Goal: Complete application form: Complete application form

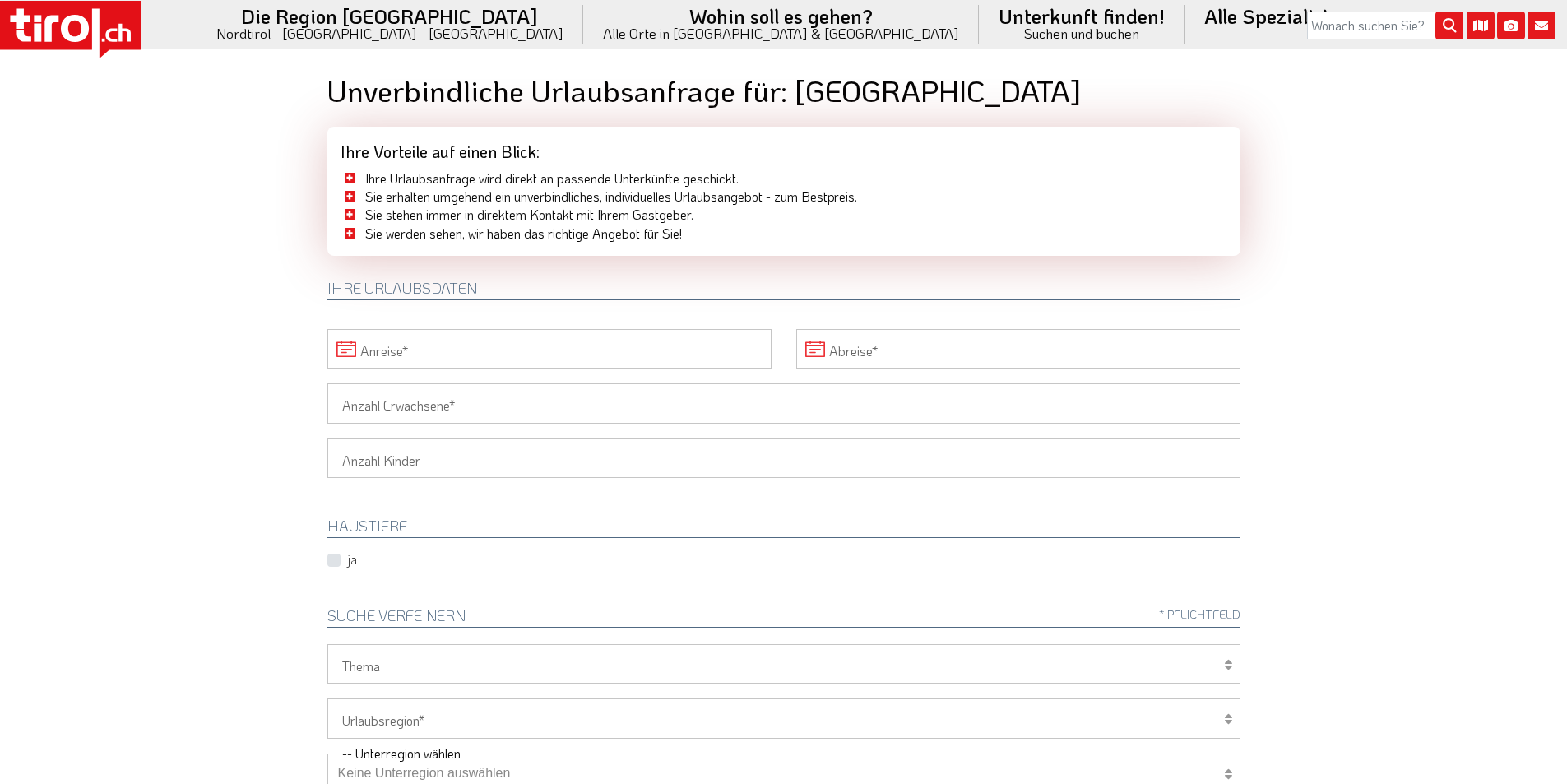
click at [76, 32] on icon at bounding box center [74, 29] width 13 height 16
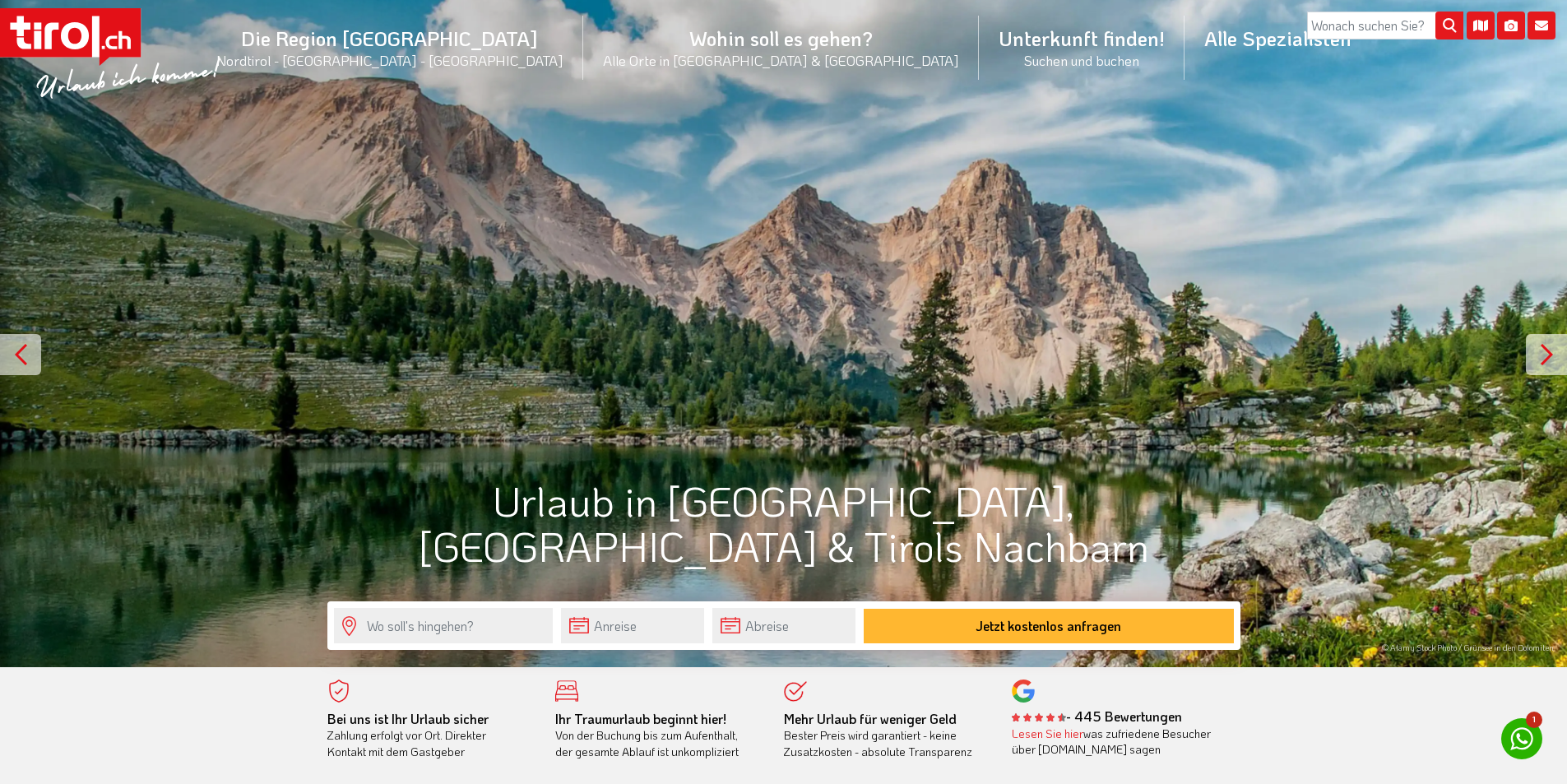
click at [63, 25] on icon at bounding box center [70, 37] width 141 height 57
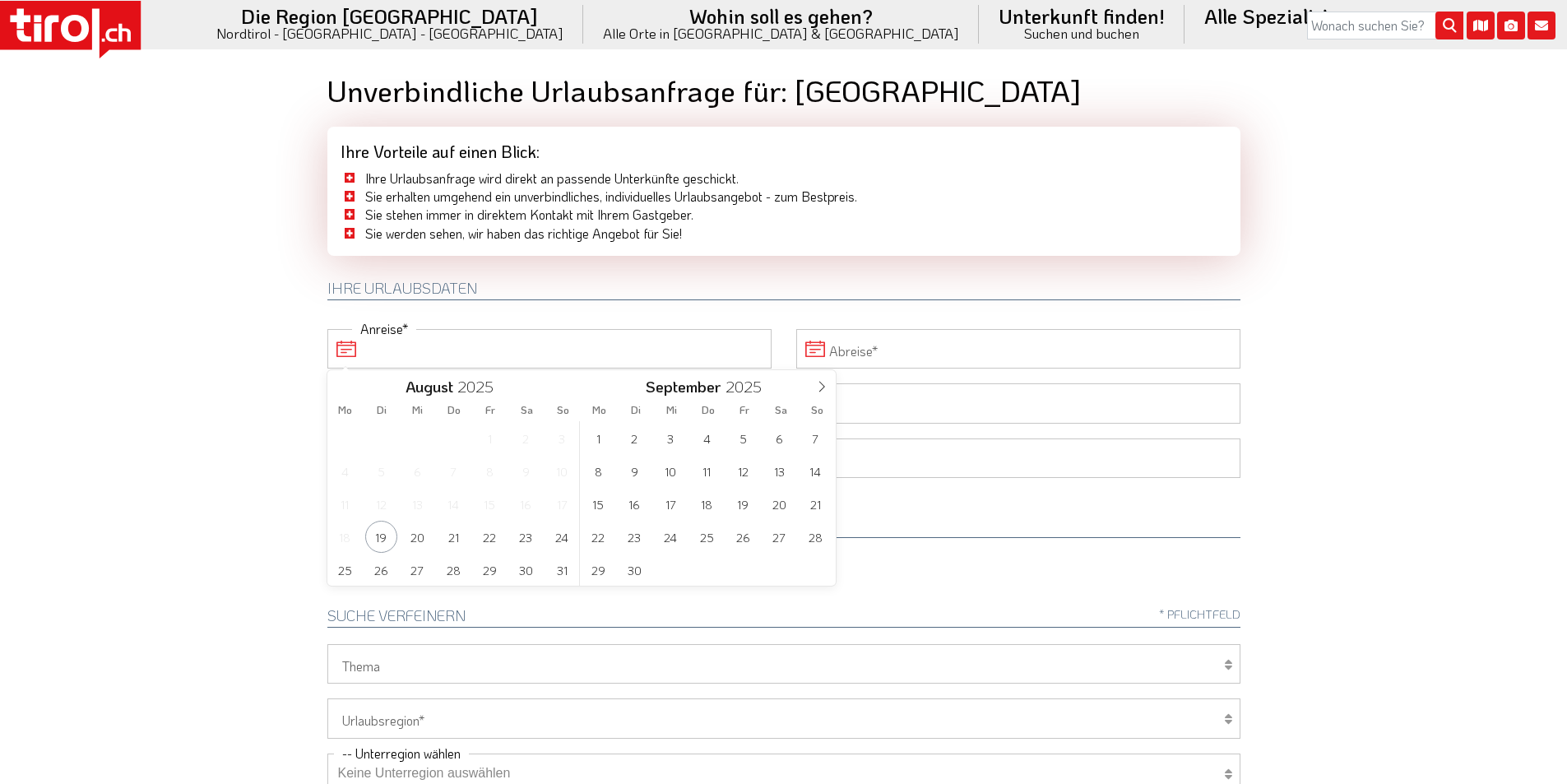
click at [472, 349] on input "Anreise" at bounding box center [550, 349] width 445 height 39
click at [556, 565] on span "31" at bounding box center [562, 570] width 32 height 32
click at [707, 444] on span "4" at bounding box center [707, 438] width 32 height 32
type input "31-08-2025"
type input "04-09-2025"
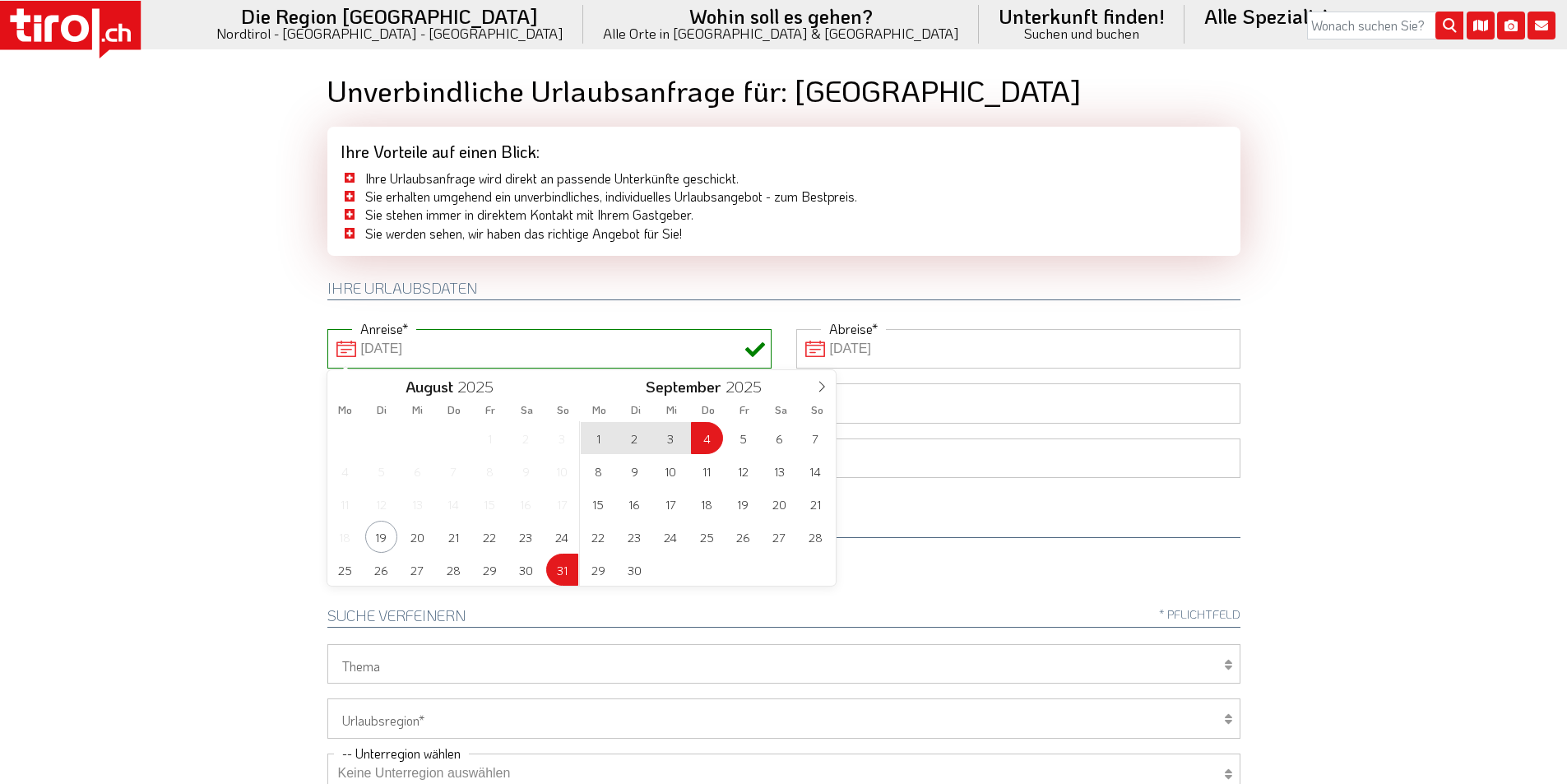
click at [187, 323] on body ".st0{fill:#FFFFFF}.st1{fill:#E31017} Die Region Tirol Nordtirol - Südtirol - Os…" at bounding box center [784, 392] width 1567 height 784
type input "31-08-2025"
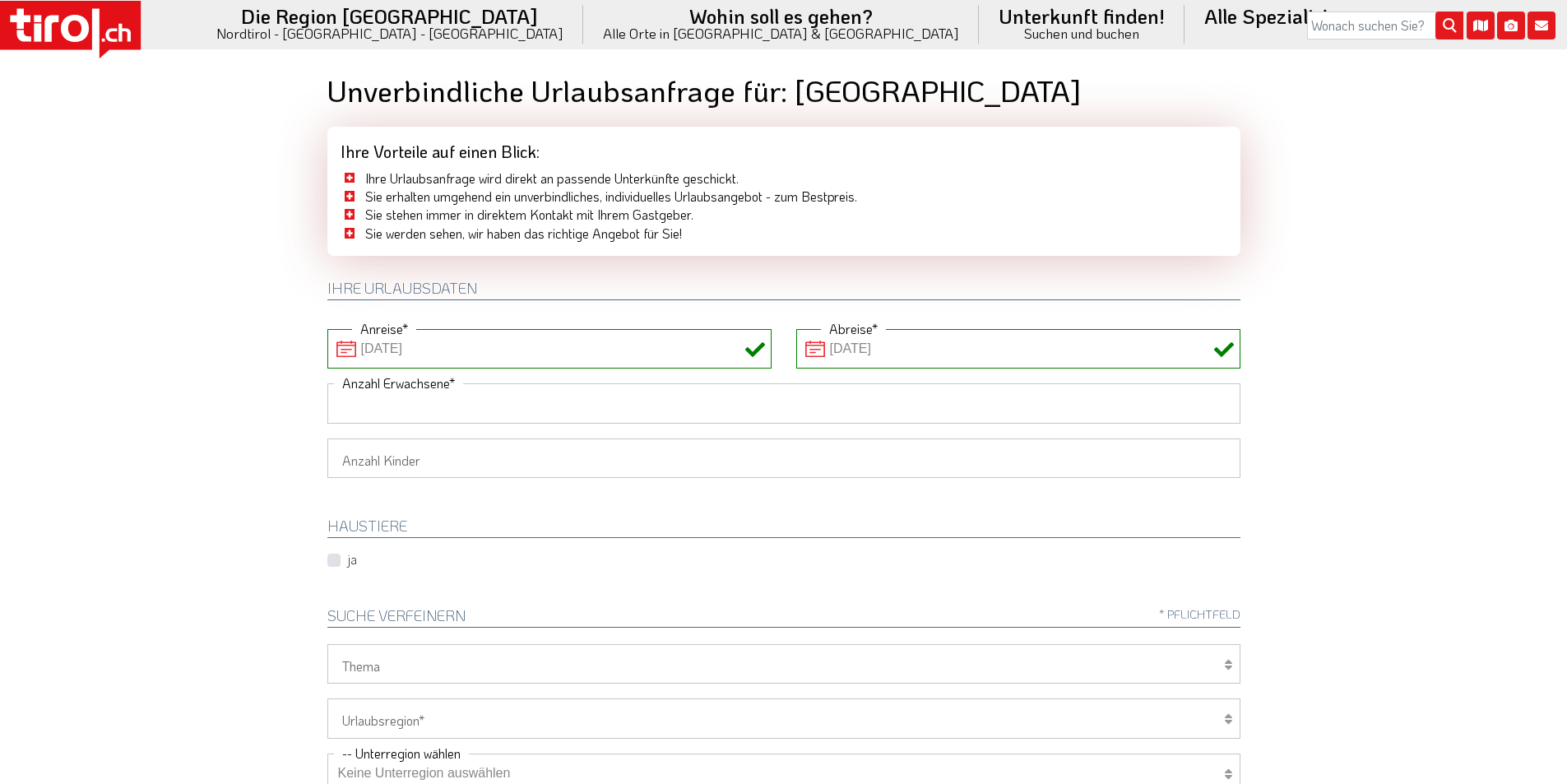
drag, startPoint x: 369, startPoint y: 391, endPoint x: 225, endPoint y: 376, distance: 144.8
click at [369, 391] on input "Anzahl Erwachsene" at bounding box center [784, 403] width 913 height 39
type input "3"
click at [175, 368] on body ".st0{fill:#FFFFFF}.st1{fill:#E31017} Die Region Tirol Nordtirol - Südtirol - Os…" at bounding box center [784, 392] width 1567 height 784
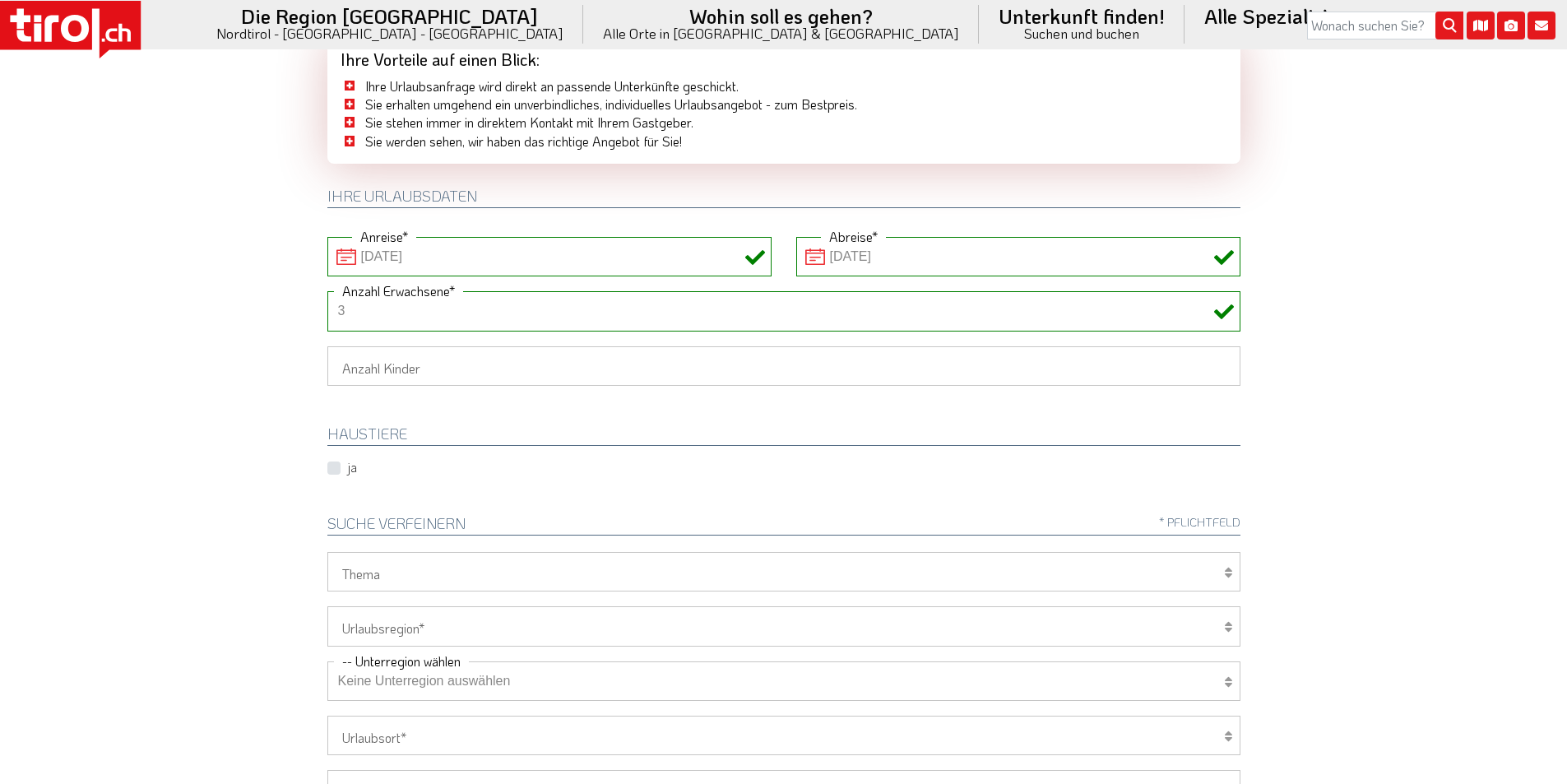
scroll to position [246, 0]
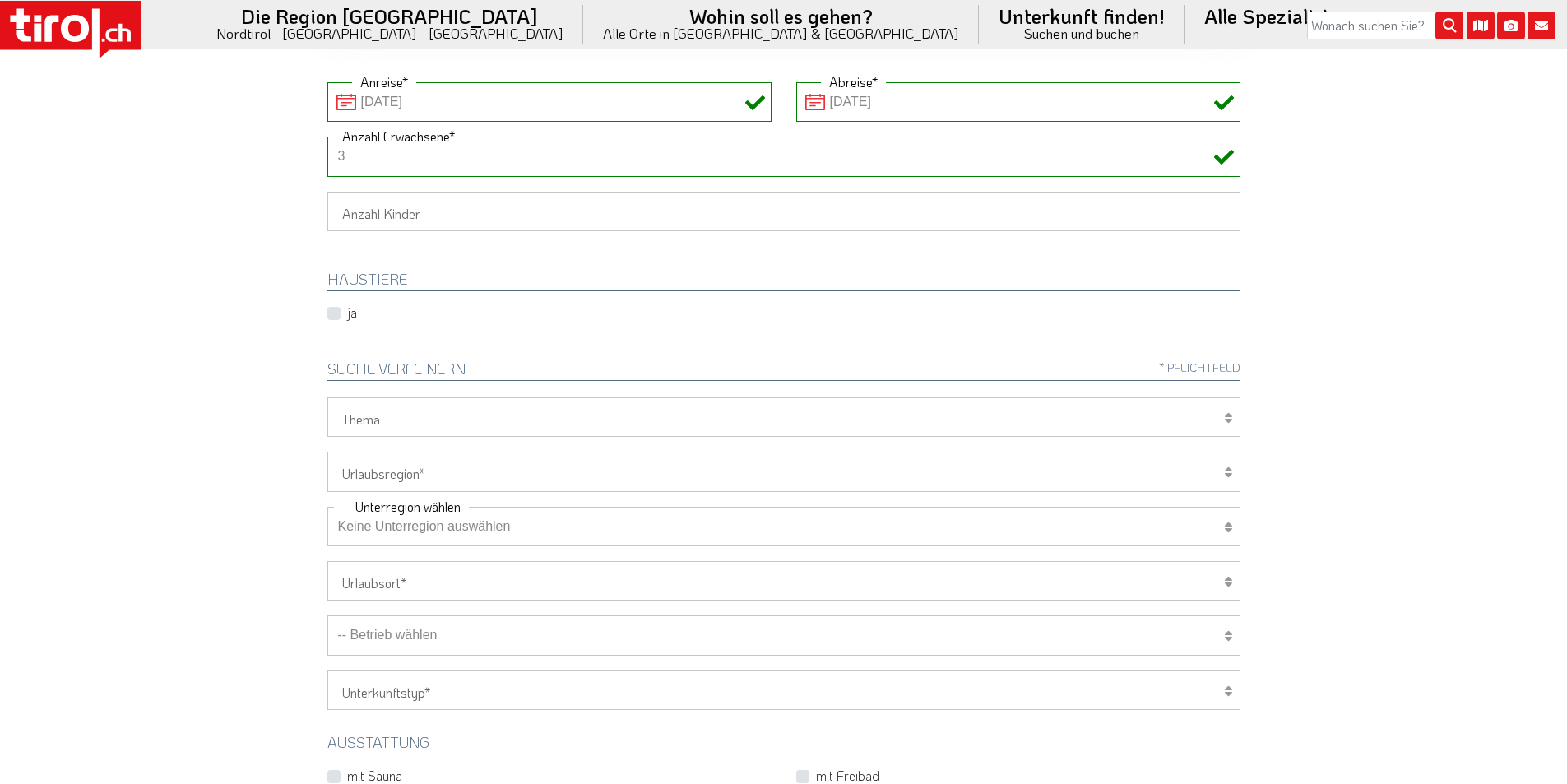
click at [395, 488] on select "Tirol/Nordtirol Osttirol Südtirol Tirols Nachbarn" at bounding box center [784, 471] width 913 height 39
select select "7272"
click at [327, 452] on select "Tirol/Nordtirol Osttirol Südtirol Tirols Nachbarn" at bounding box center [784, 471] width 913 height 39
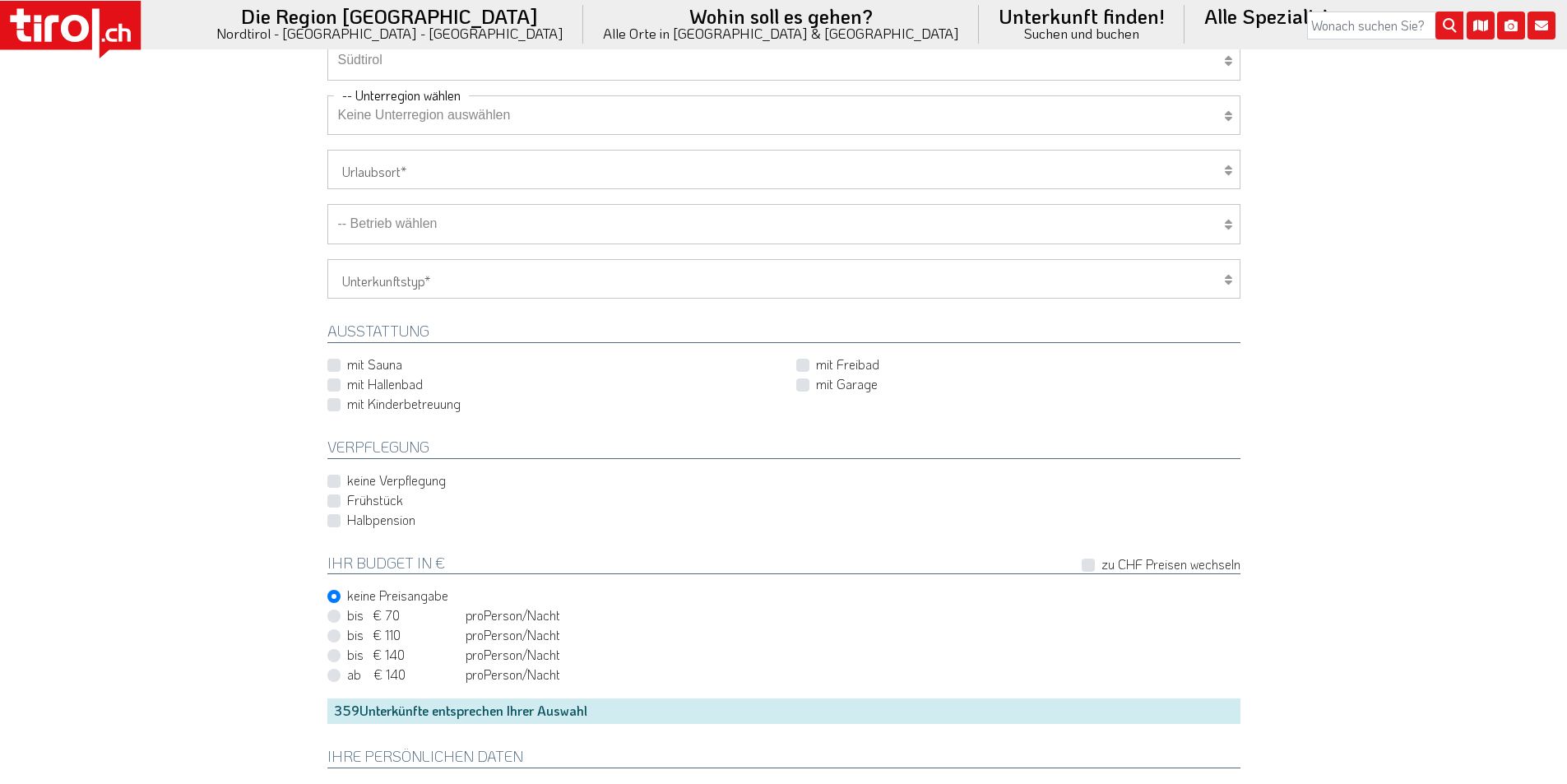
scroll to position [1069, 0]
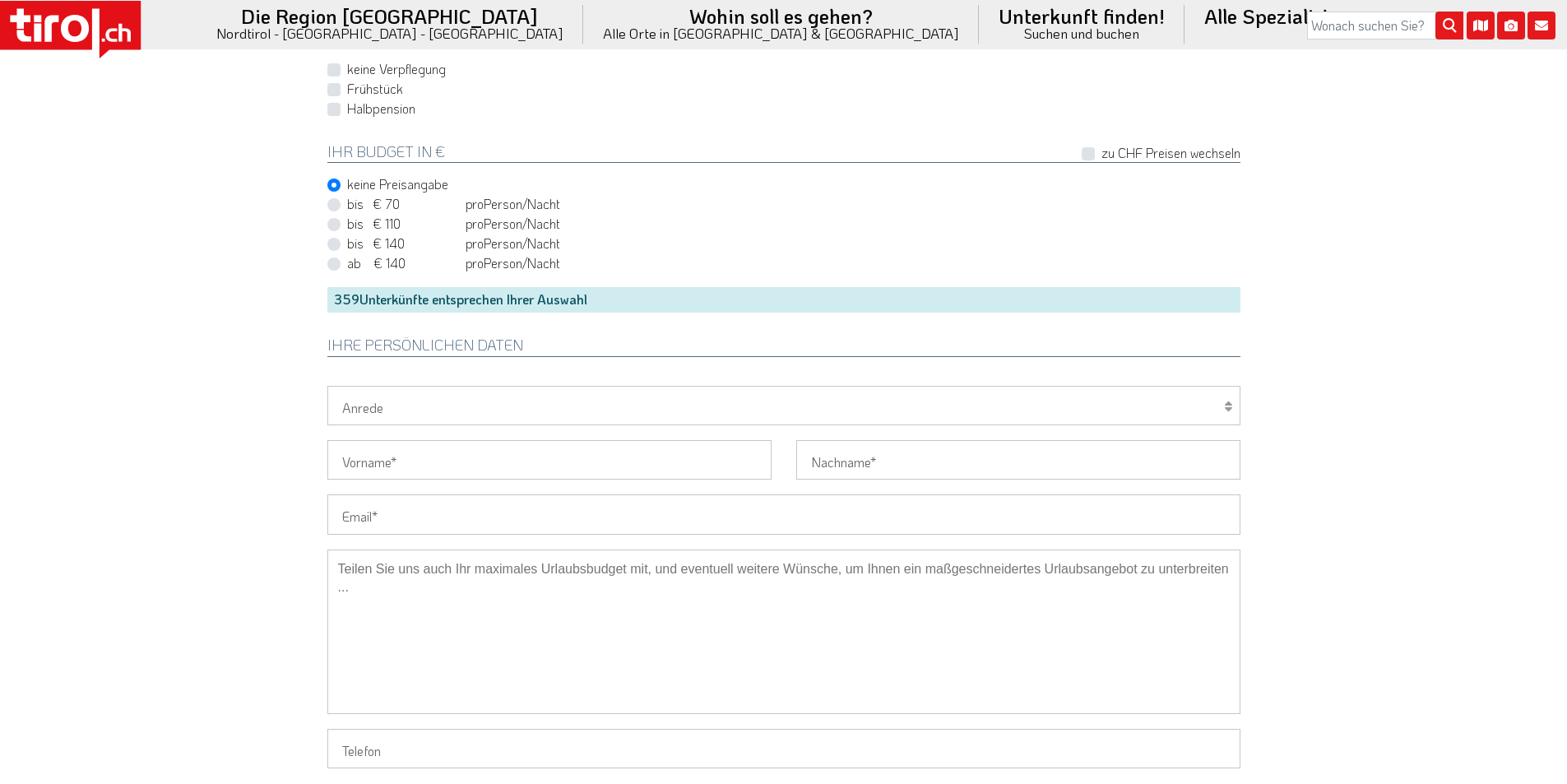
click at [405, 504] on input "Email" at bounding box center [784, 514] width 913 height 39
paste input "m.pilloni@web.de"
type input "m.pilloni@web.de"
drag, startPoint x: 443, startPoint y: 400, endPoint x: 416, endPoint y: 425, distance: 36.8
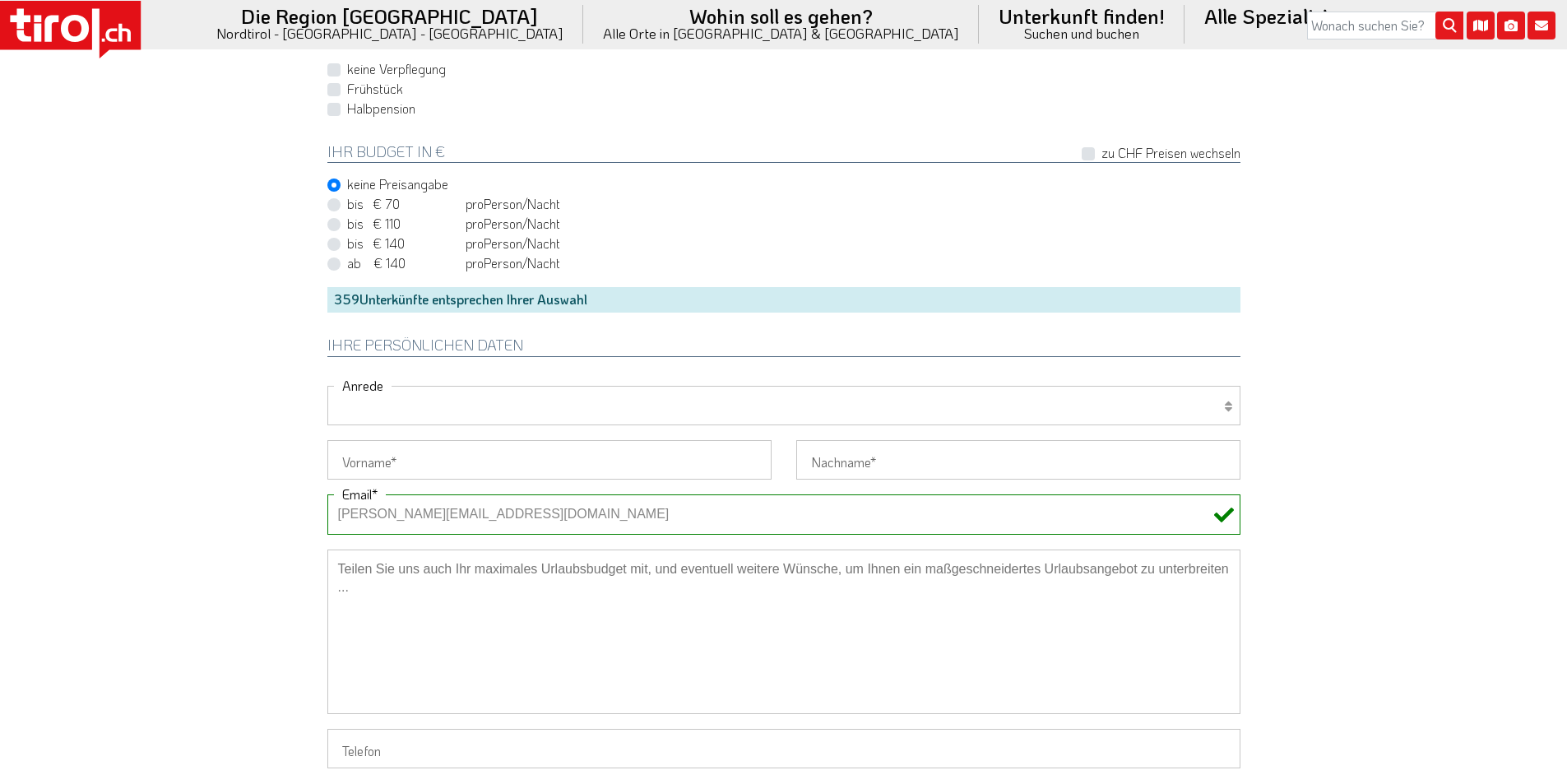
click at [442, 400] on select "Herr Frau Familie" at bounding box center [784, 405] width 913 height 39
select select "Frau"
click at [327, 385] on select "Herr Frau Familie" at bounding box center [784, 405] width 913 height 39
drag, startPoint x: 383, startPoint y: 470, endPoint x: 263, endPoint y: 447, distance: 122.2
click at [383, 470] on input "Vorname" at bounding box center [550, 460] width 445 height 39
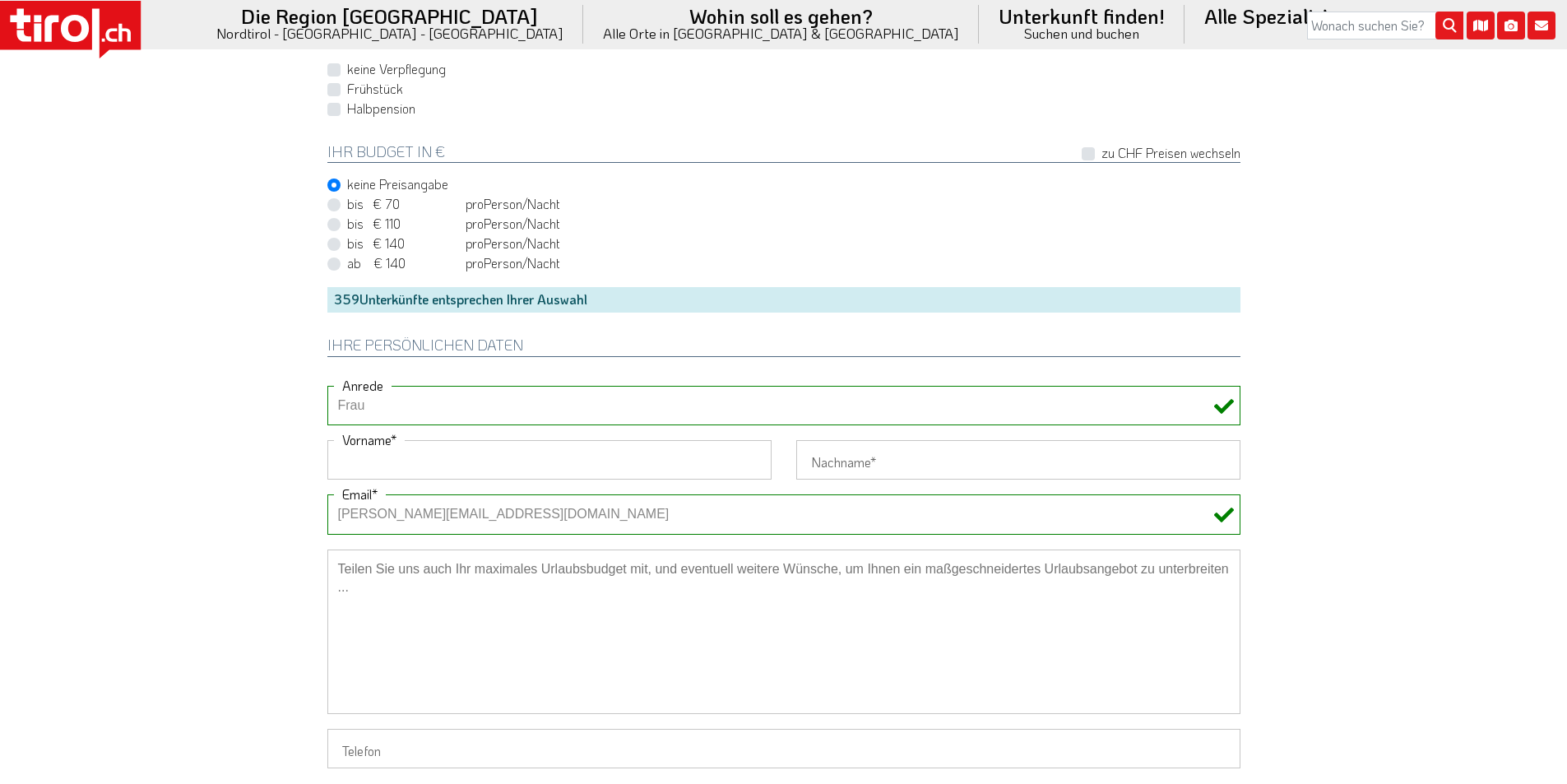
paste input "Manuela"
type input "Manuela"
click at [879, 455] on input "Nachname" at bounding box center [1018, 460] width 445 height 39
paste input "Pilloni"
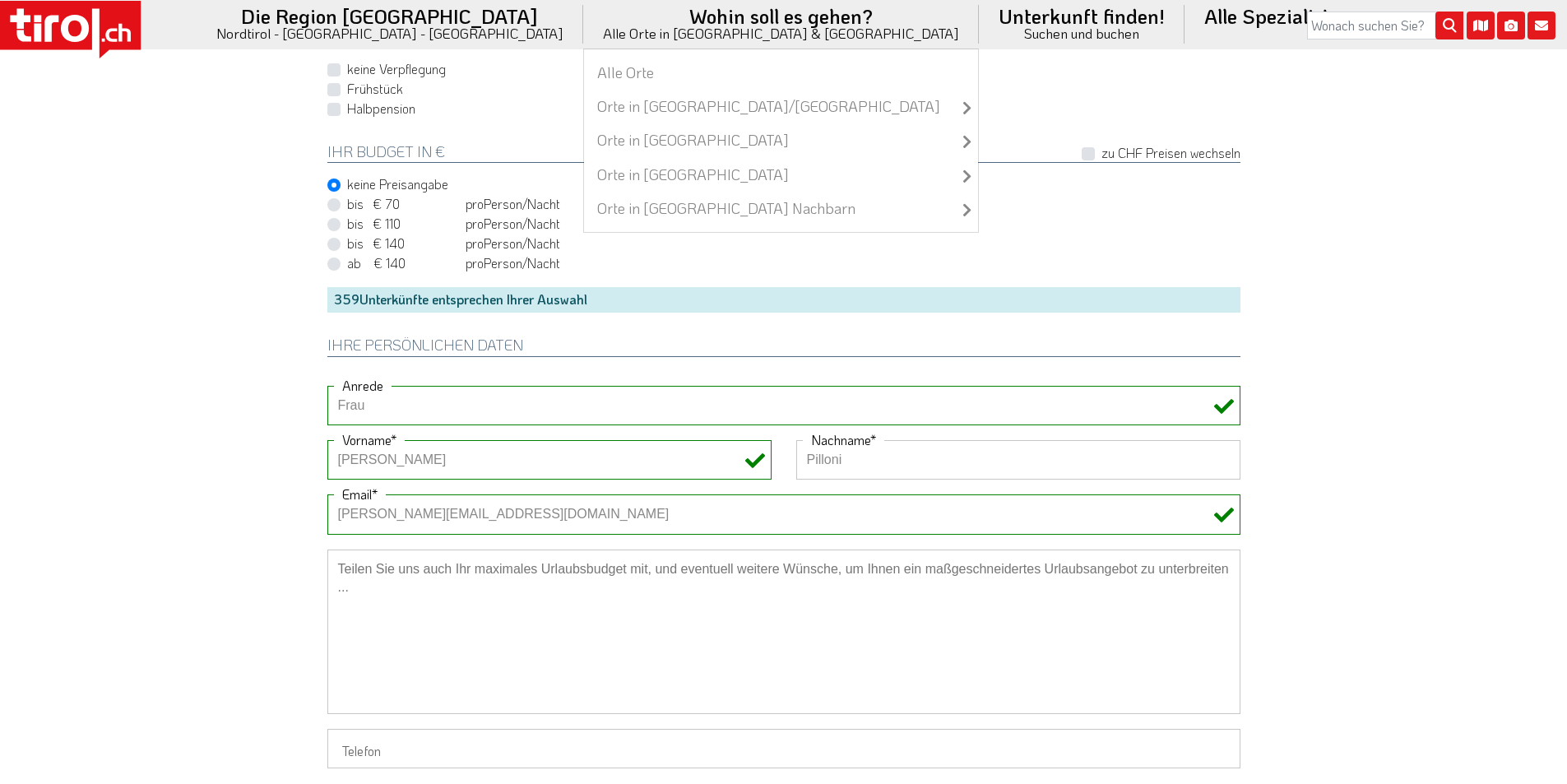
type input "Pilloni"
drag, startPoint x: 455, startPoint y: 604, endPoint x: 440, endPoint y: 604, distance: 15.0
click at [453, 604] on textarea at bounding box center [784, 632] width 913 height 165
paste textarea "gerne mit HP"
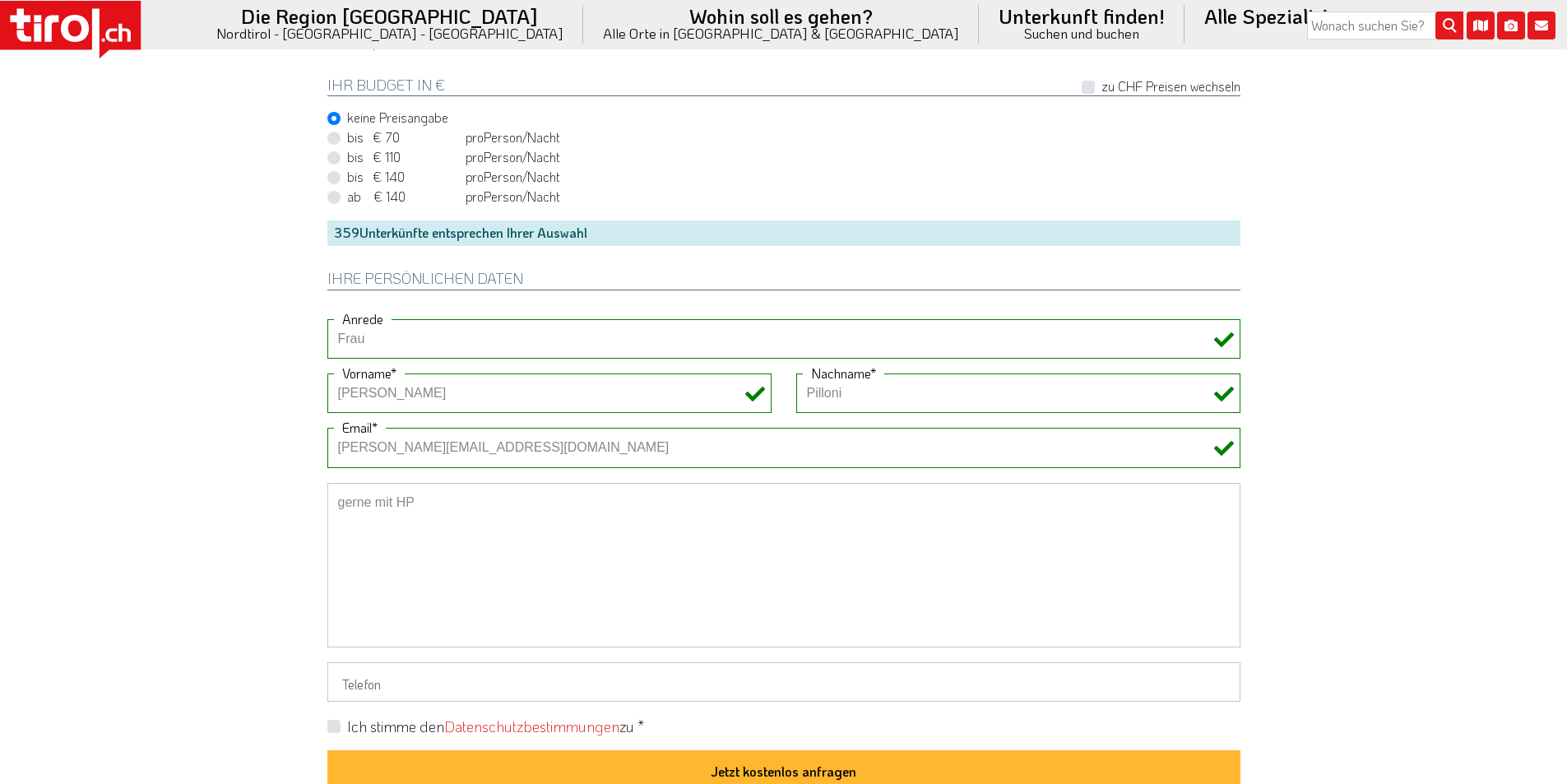
scroll to position [1234, 0]
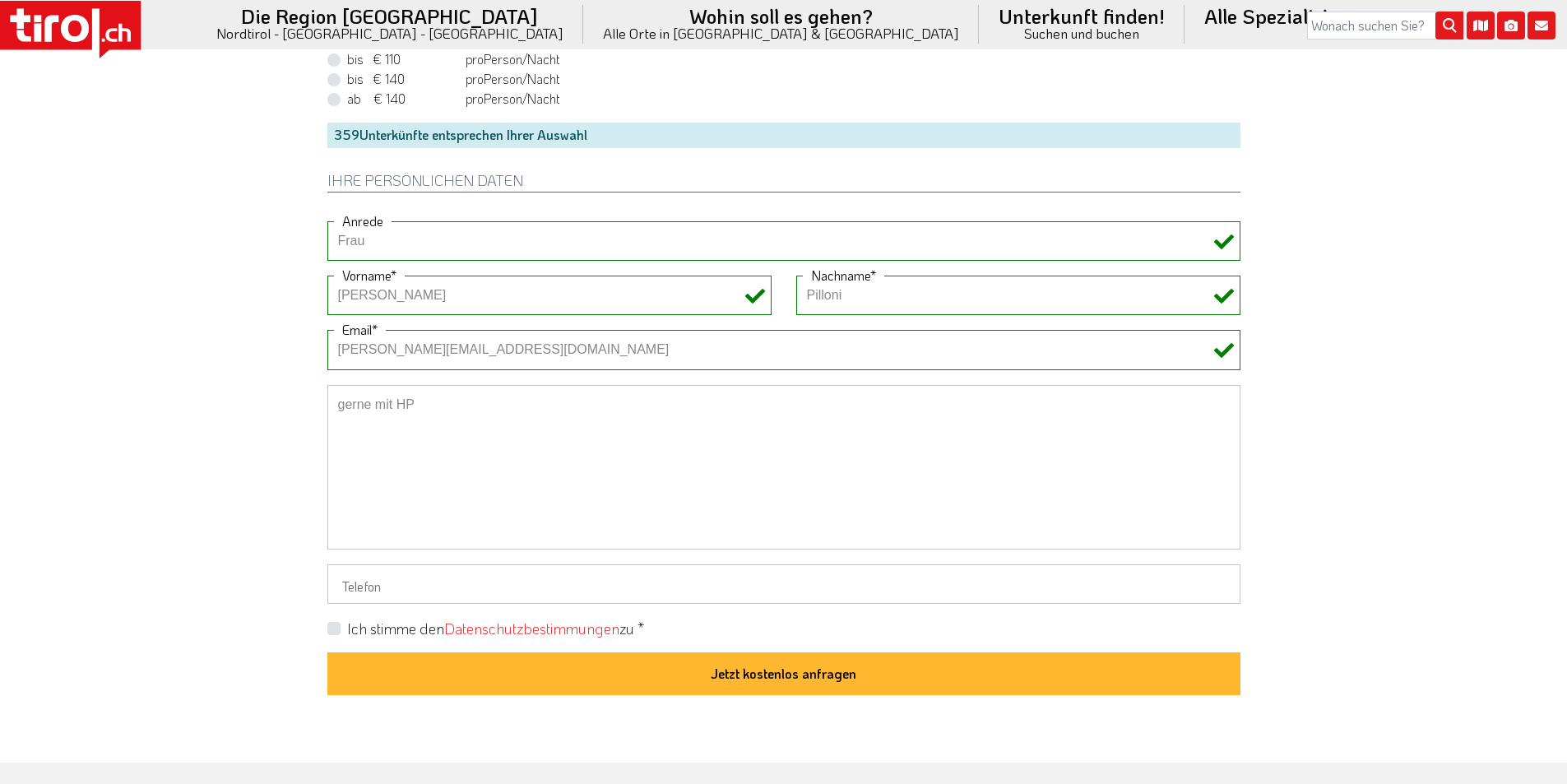
drag, startPoint x: 367, startPoint y: 409, endPoint x: 325, endPoint y: 404, distance: 42.3
click at [325, 404] on div "gerne mit HP" at bounding box center [784, 475] width 938 height 179
type textarea "gerne mit HP"
click at [347, 625] on label "Ich stimme den Datenschutzbestimmungen zu *" at bounding box center [495, 628] width 297 height 21
click at [331, 625] on input "Ich stimme den Datenschutzbestimmungen zu *" at bounding box center [787, 628] width 913 height 11
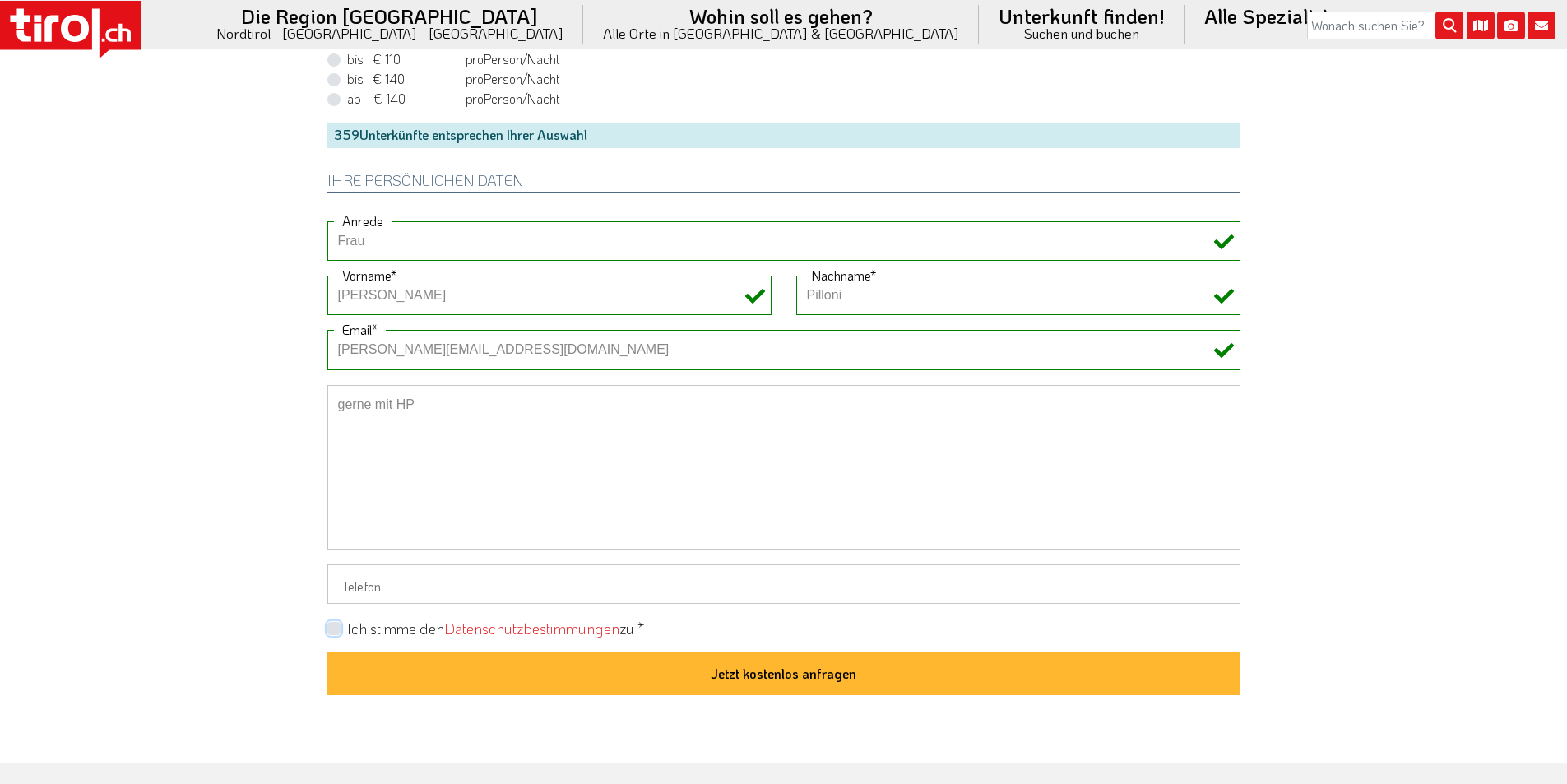
checkbox input "true"
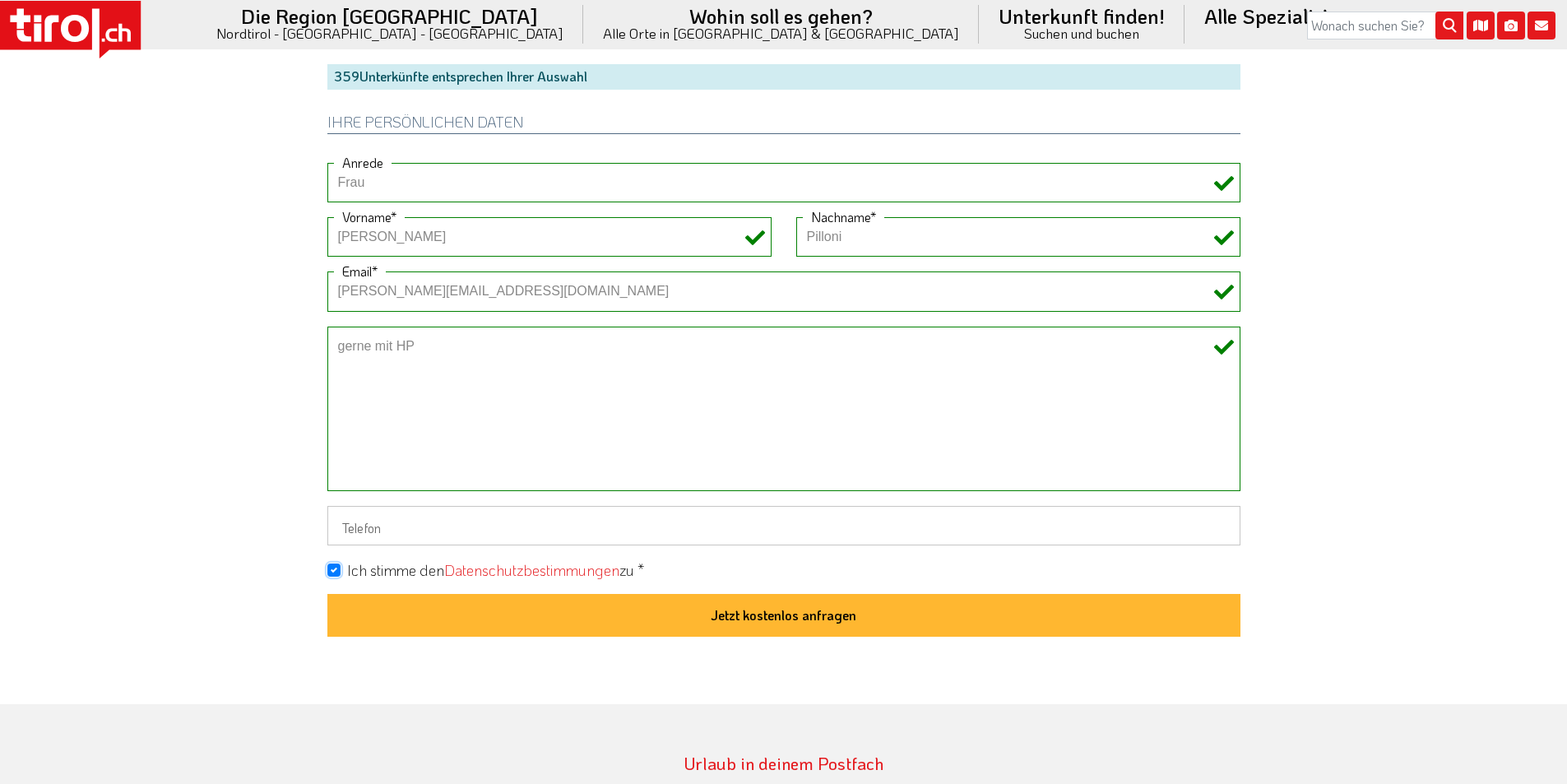
scroll to position [1315, 0]
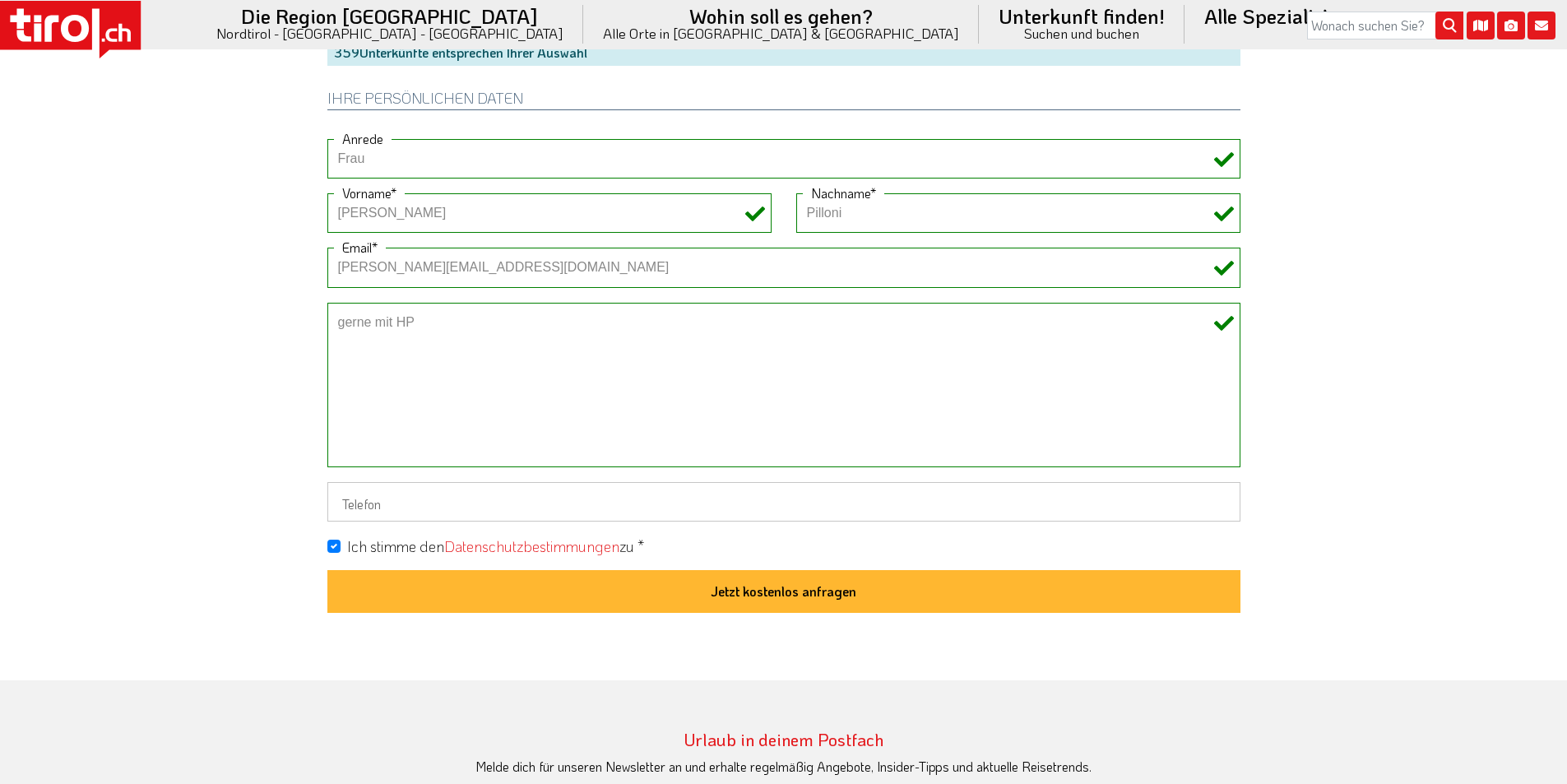
click at [335, 317] on textarea "gerne mit HP" at bounding box center [784, 385] width 913 height 165
paste textarea "Adults Only"
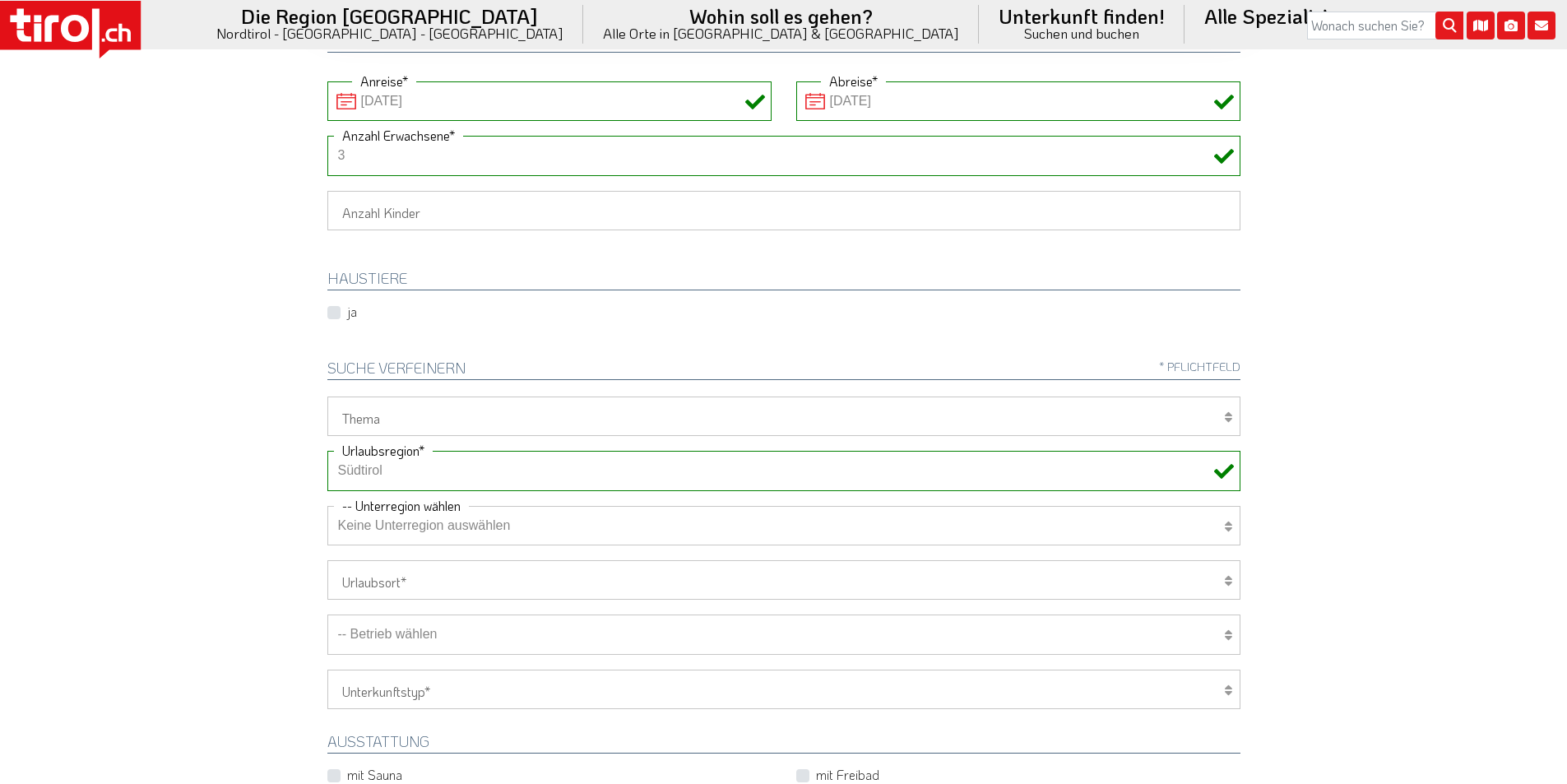
scroll to position [246, 0]
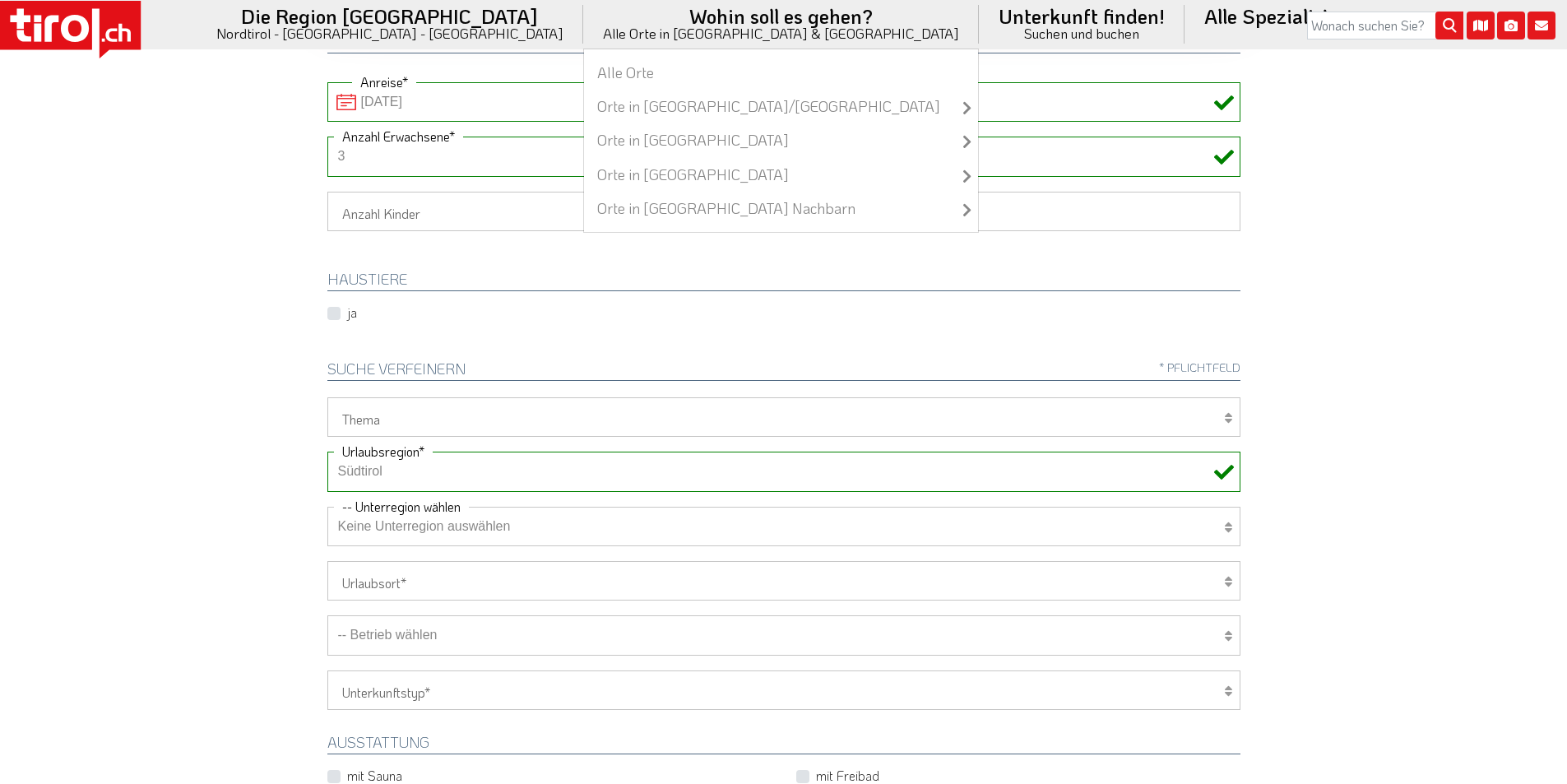
type textarea "Adults Only. gerne mit HP"
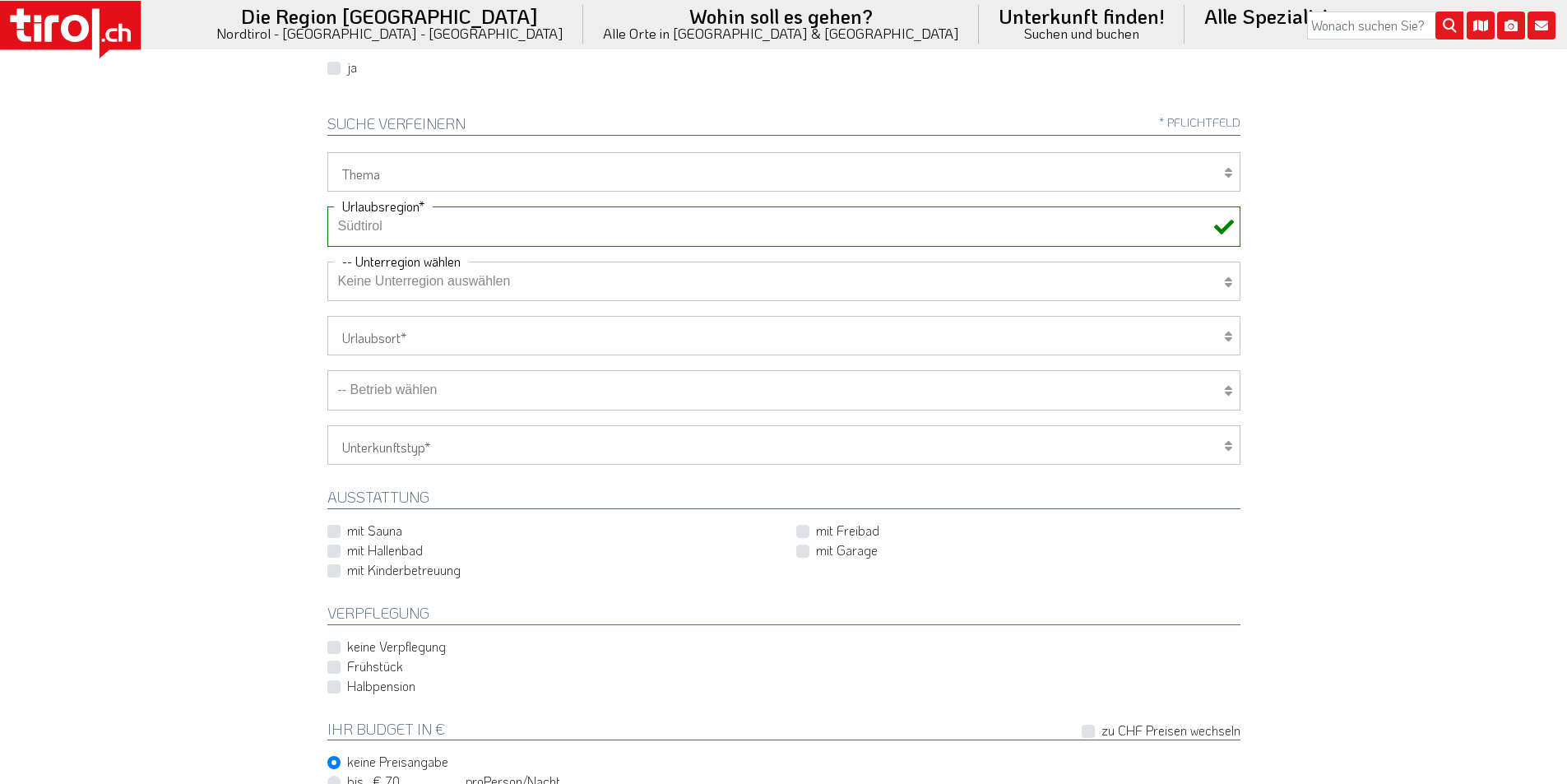
scroll to position [494, 0]
click at [498, 395] on select "-- Betrieb wählen ABINEA Dolomiti Romantic SPA Hotel Aktivhotel Waldhof - Oetz …" at bounding box center [784, 388] width 913 height 39
click at [327, 368] on select "-- Betrieb wählen ABINEA Dolomiti Romantic SPA Hotel Aktivhotel Waldhof - Oetz …" at bounding box center [784, 388] width 913 height 39
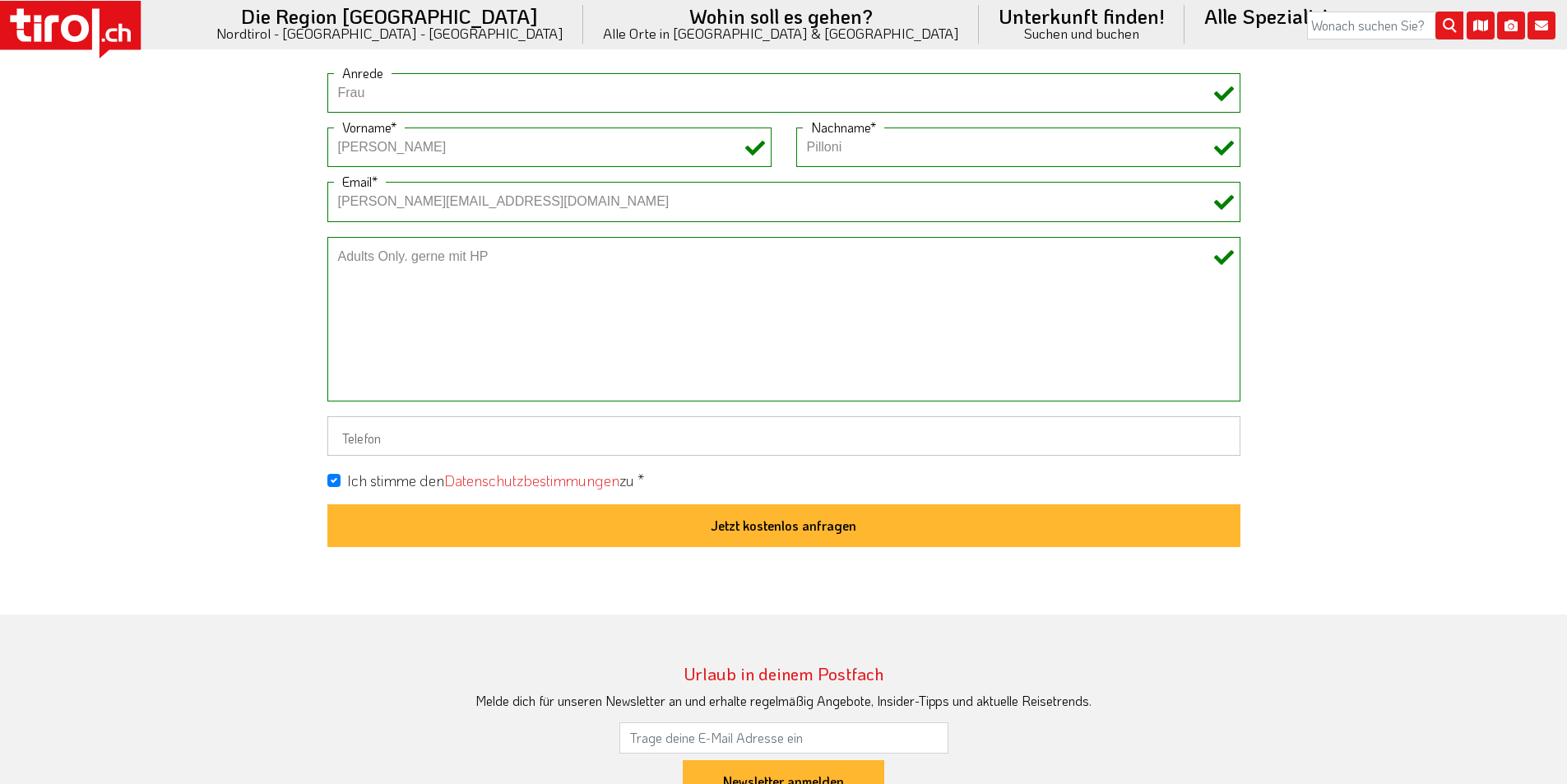
scroll to position [1398, 0]
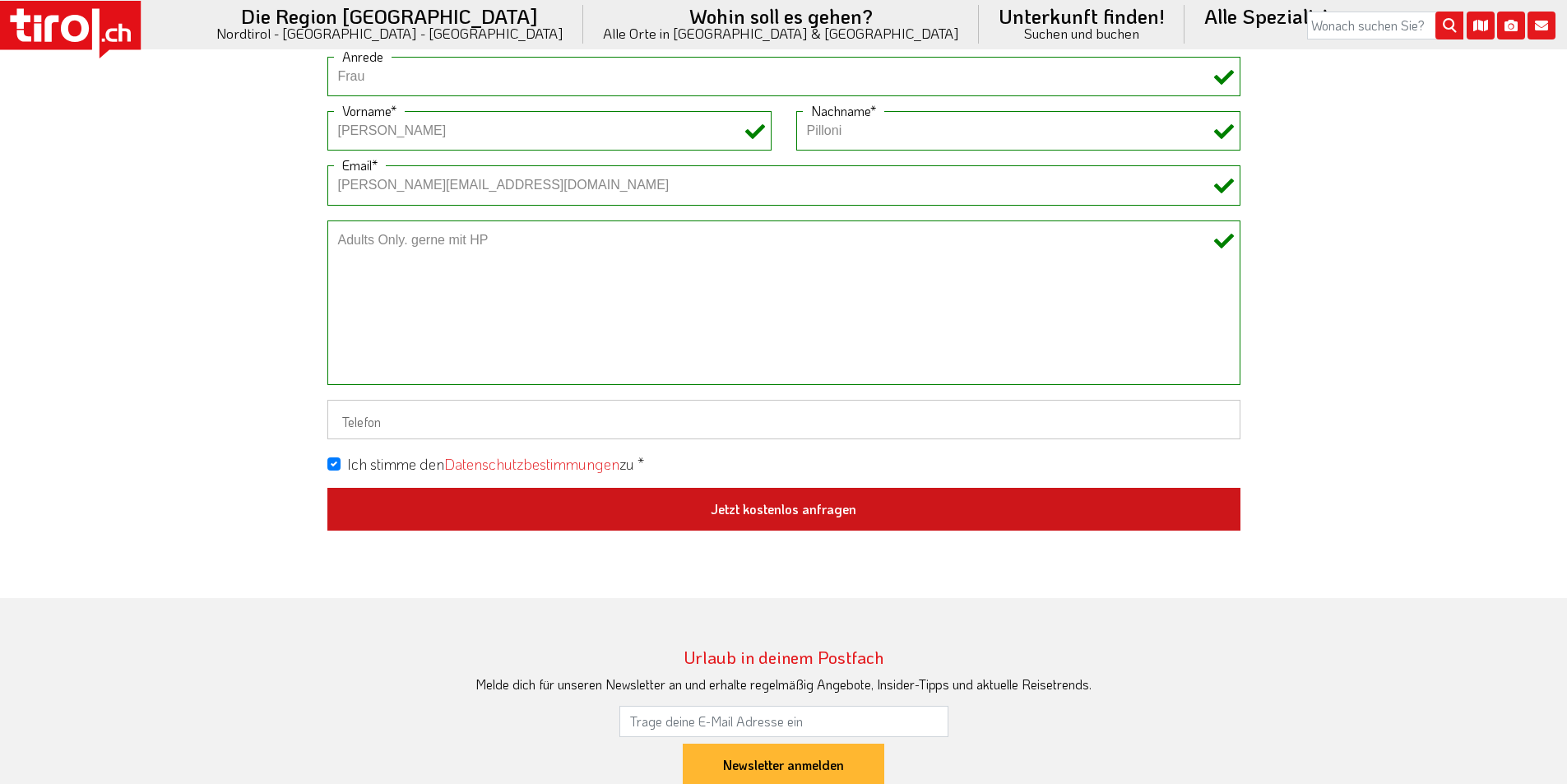
click at [782, 514] on button "Jetzt kostenlos anfragen" at bounding box center [784, 509] width 913 height 43
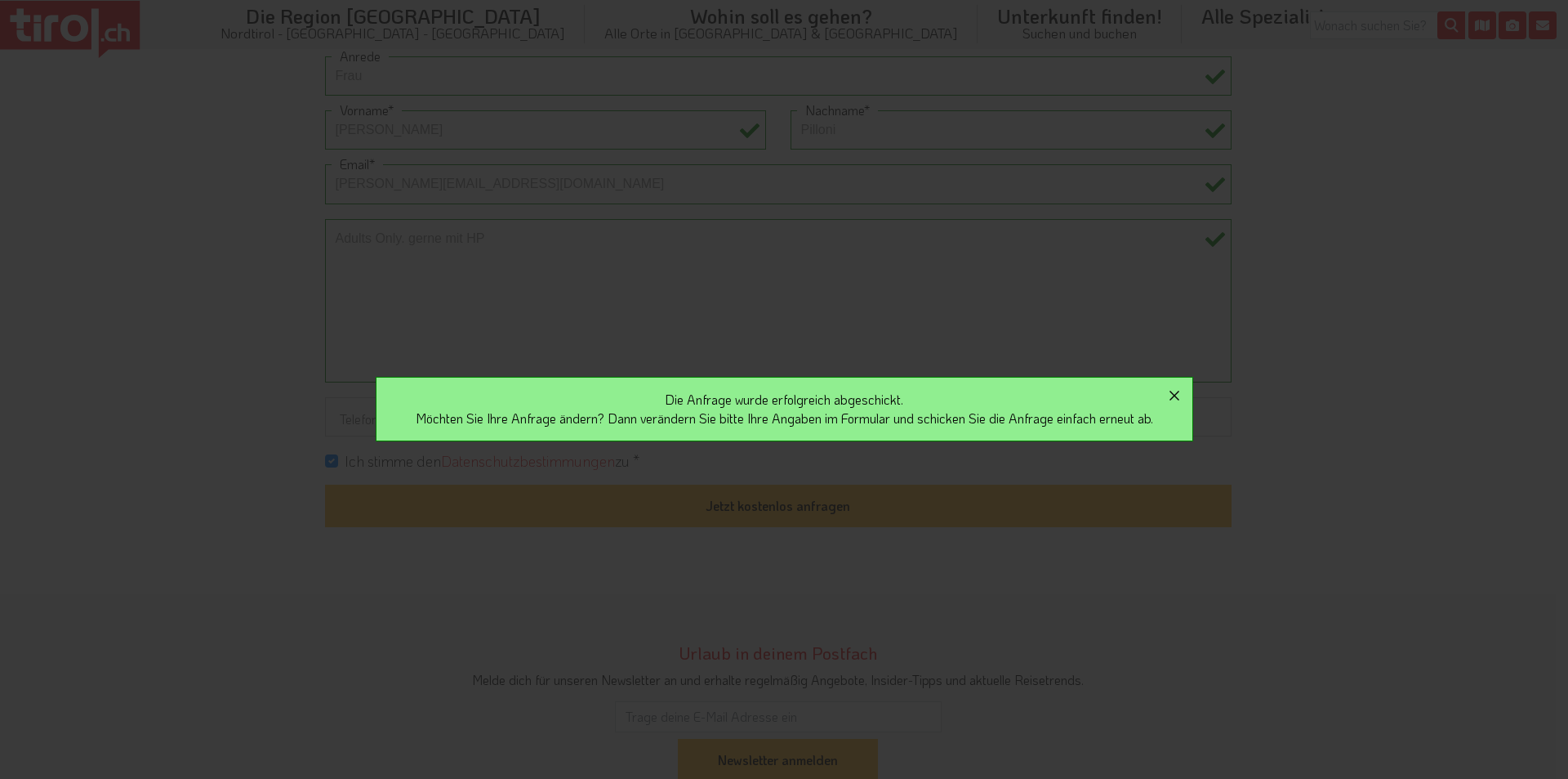
click at [1179, 393] on icon "button" at bounding box center [1174, 395] width 10 height 10
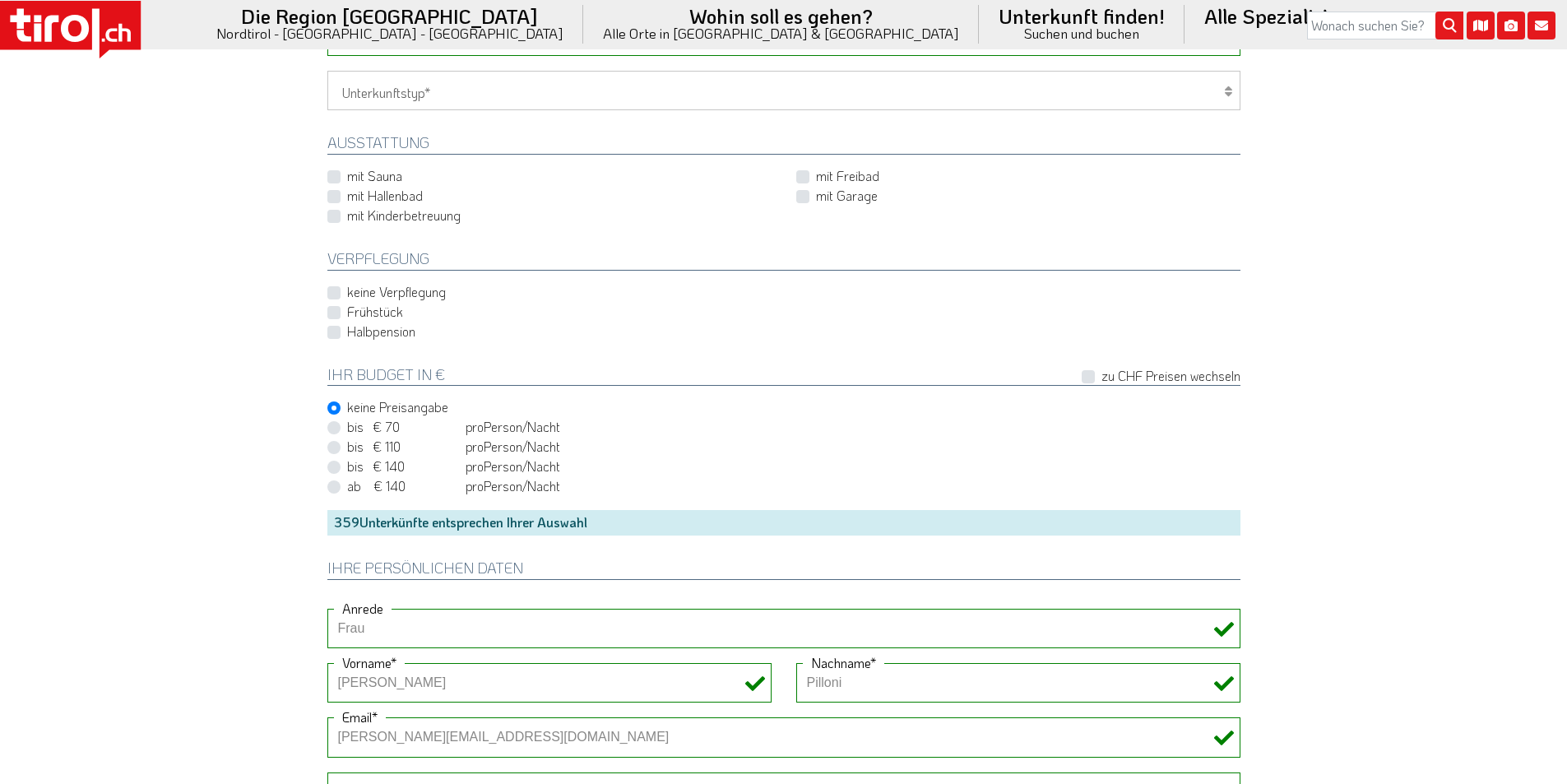
scroll to position [740, 0]
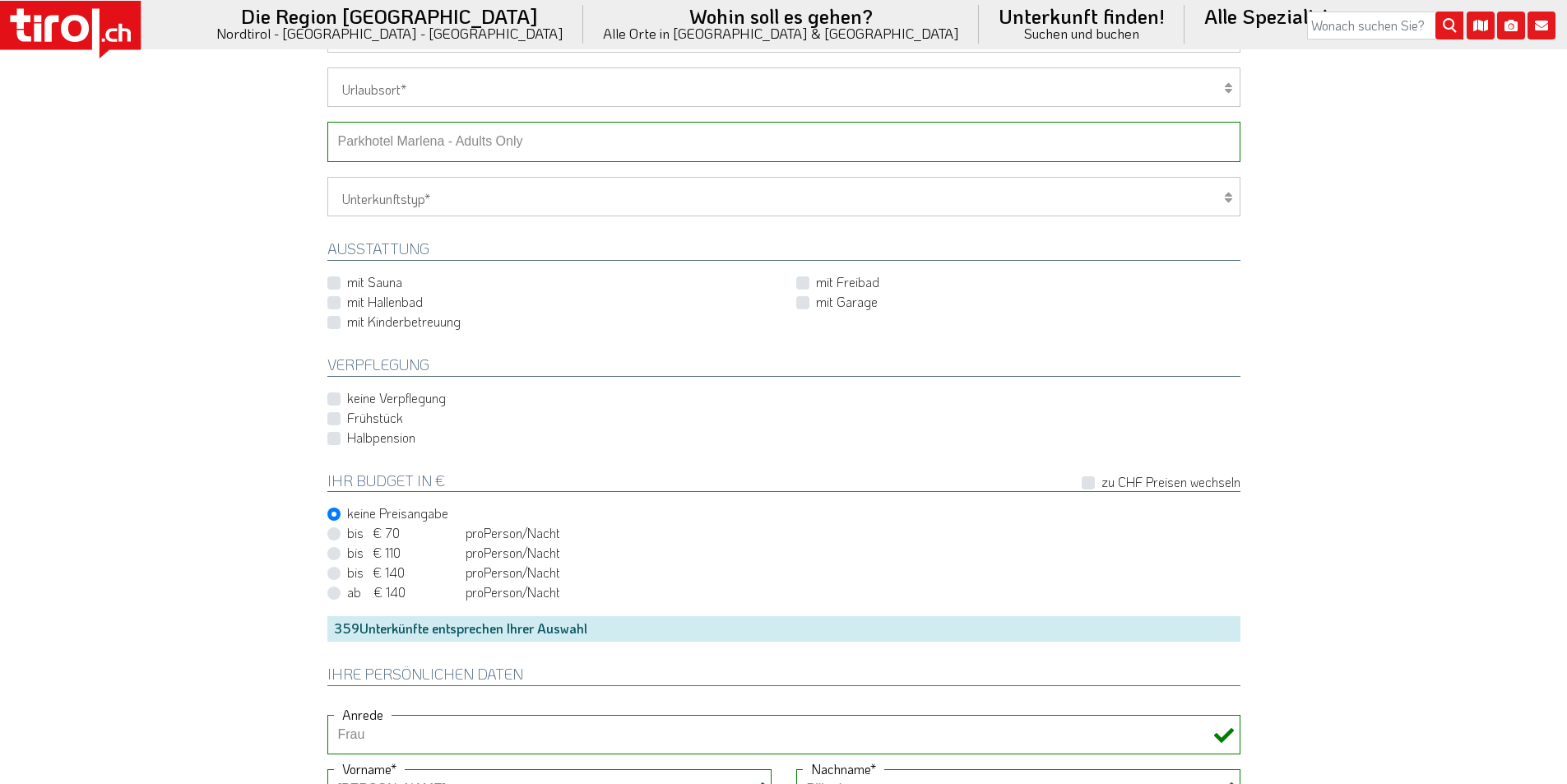
click at [440, 142] on select "-- Betrieb wählen ABINEA Dolomiti Romantic SPA Hotel Aktivhotel Waldhof - Oetz …" at bounding box center [784, 142] width 913 height 39
select select "29479"
click at [327, 122] on select "-- Betrieb wählen ABINEA Dolomiti Romantic SPA Hotel Aktivhotel Waldhof - Oetz …" at bounding box center [784, 142] width 913 height 39
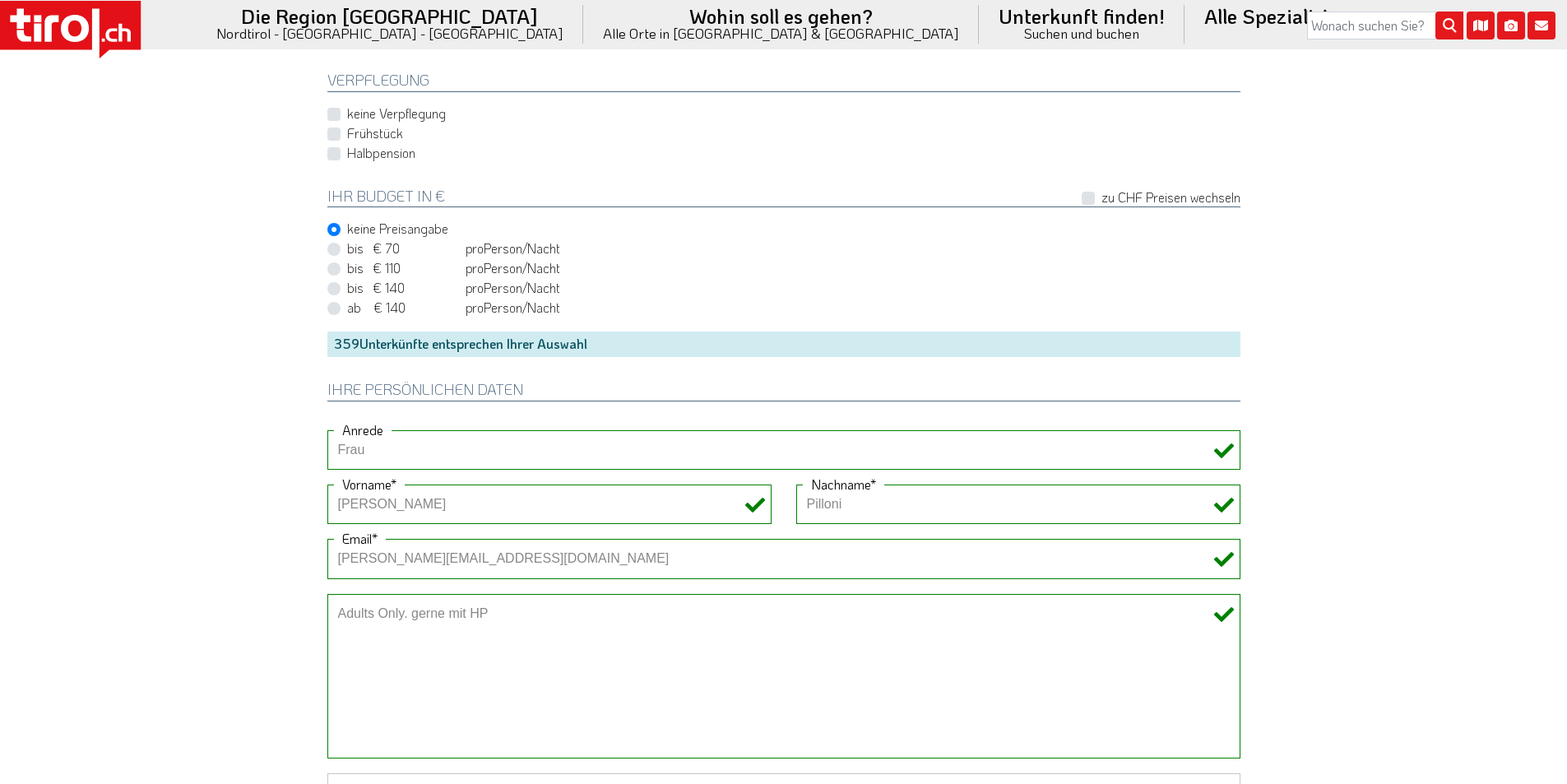
scroll to position [1315, 0]
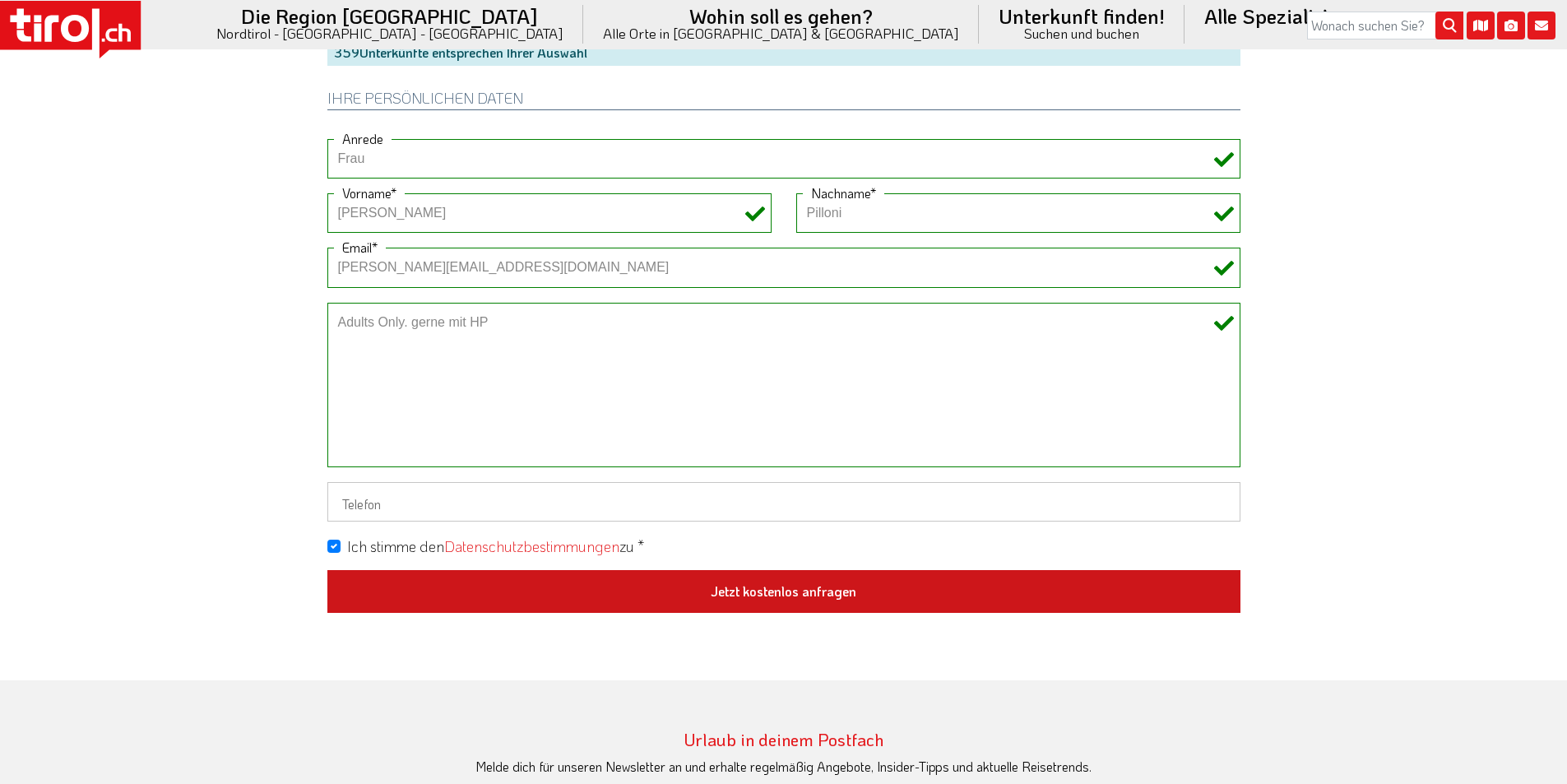
click at [775, 591] on button "Jetzt kostenlos anfragen" at bounding box center [784, 591] width 913 height 43
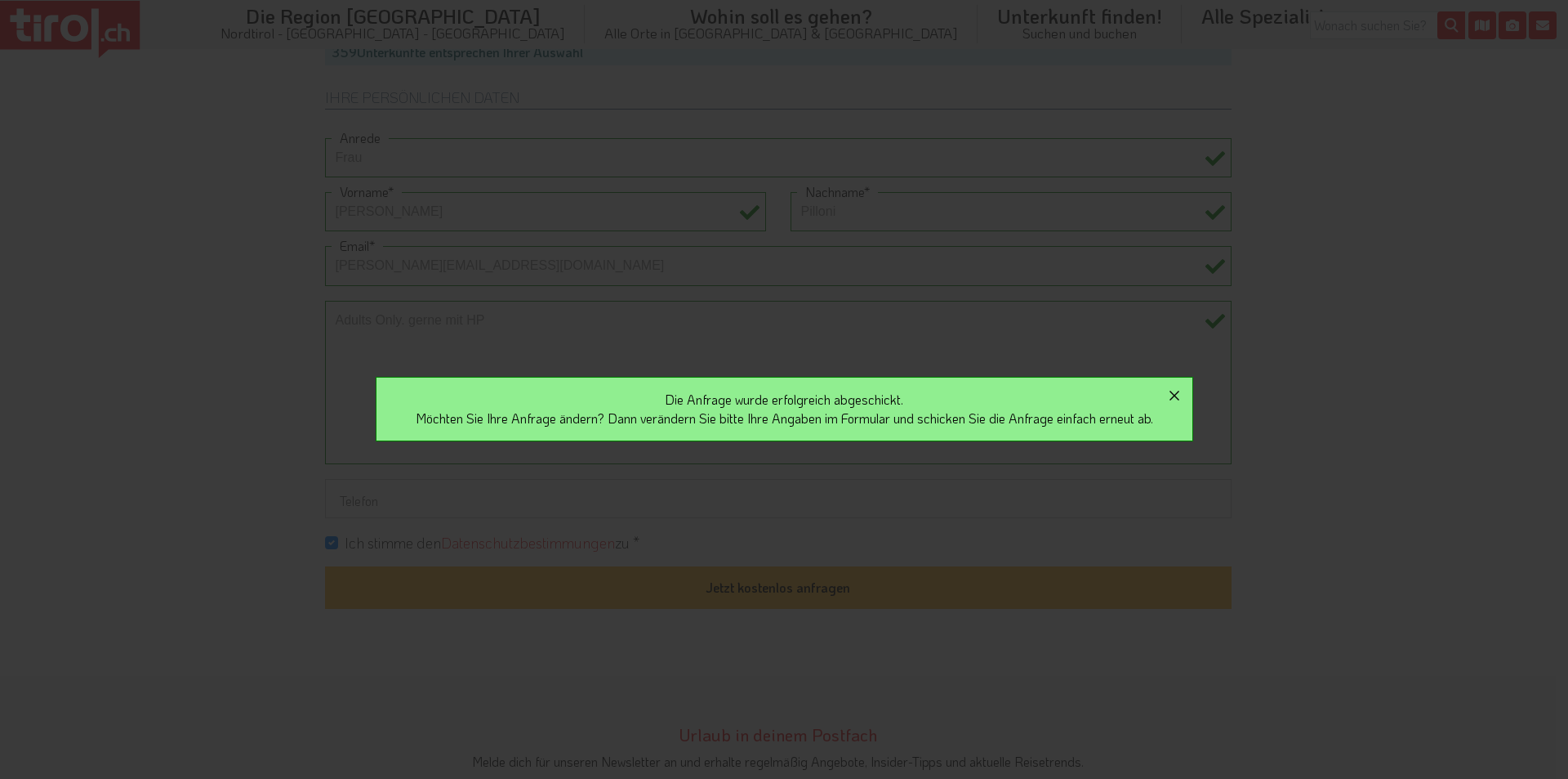
click at [1181, 392] on icon "button" at bounding box center [1175, 395] width 20 height 20
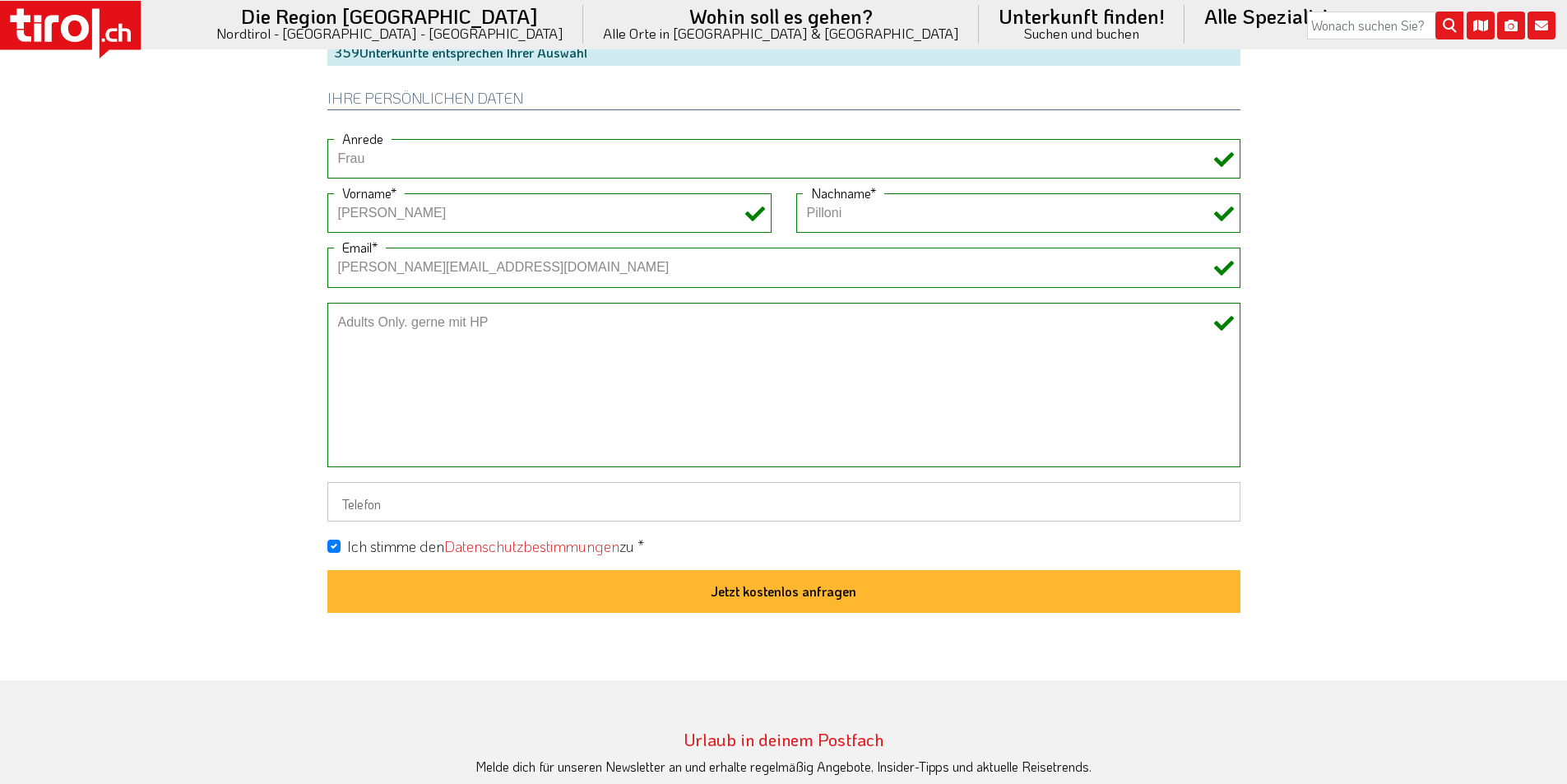
click at [76, 33] on icon at bounding box center [74, 29] width 13 height 16
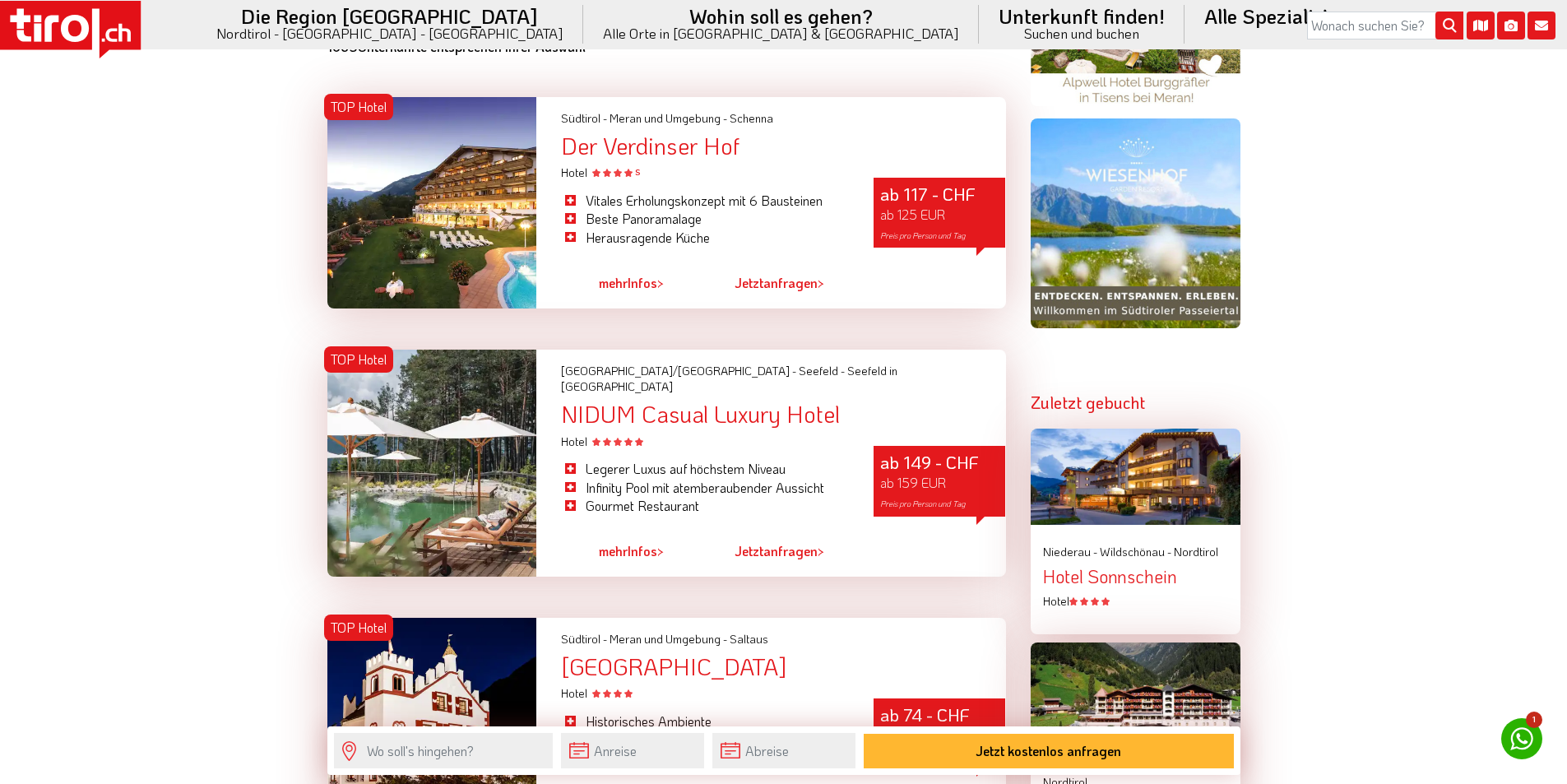
scroll to position [1809, 0]
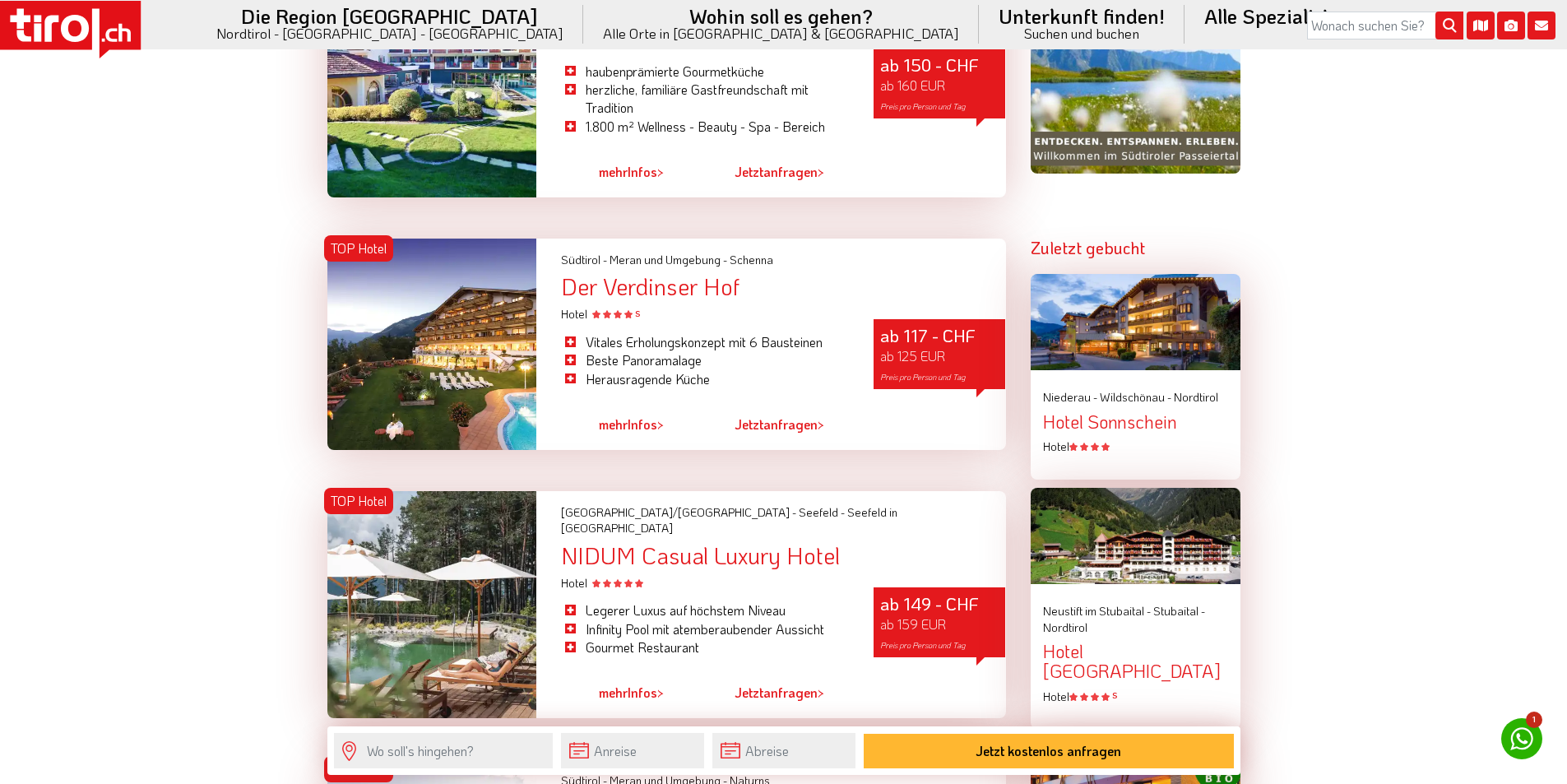
scroll to position [1727, 0]
